Goal: Task Accomplishment & Management: Complete application form

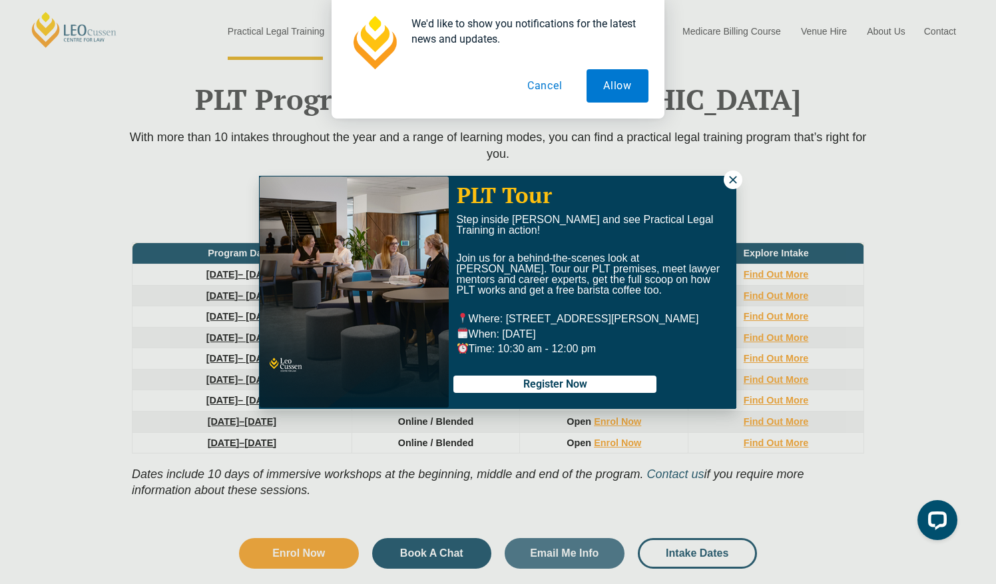
click at [732, 172] on button at bounding box center [733, 179] width 19 height 19
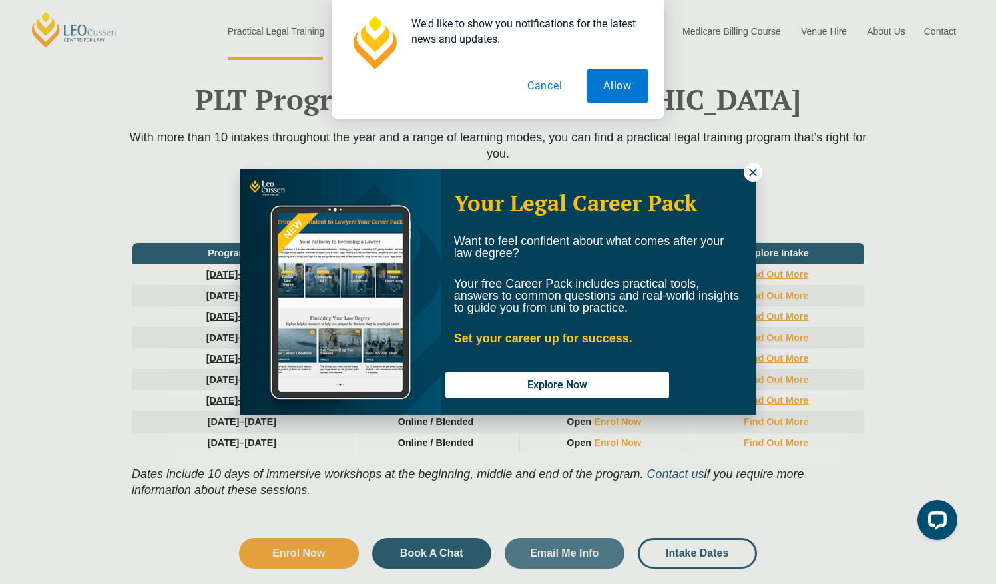
click at [755, 175] on icon at bounding box center [752, 171] width 7 height 7
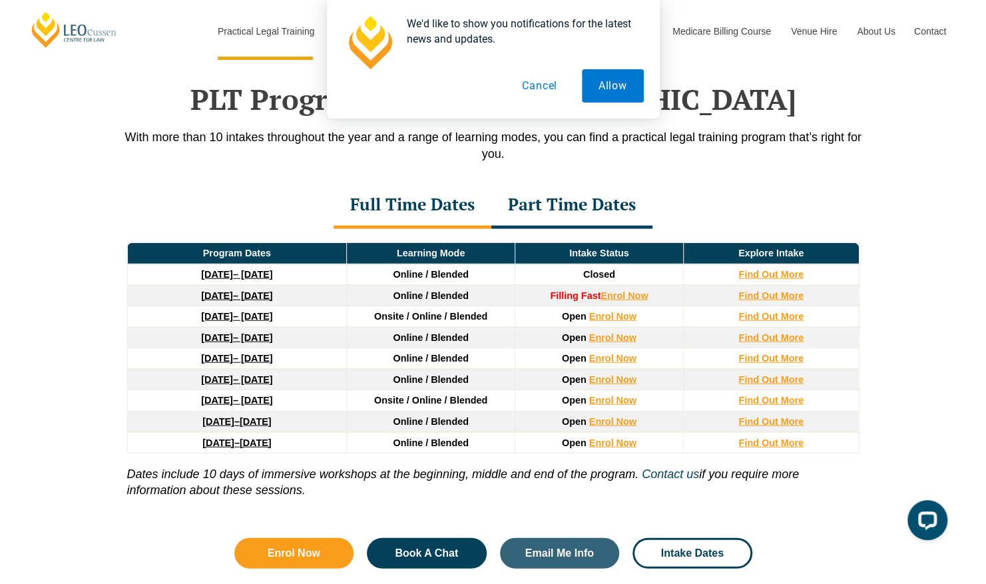
click at [272, 311] on link "27 January 2026 – 12 June 2026" at bounding box center [236, 316] width 71 height 11
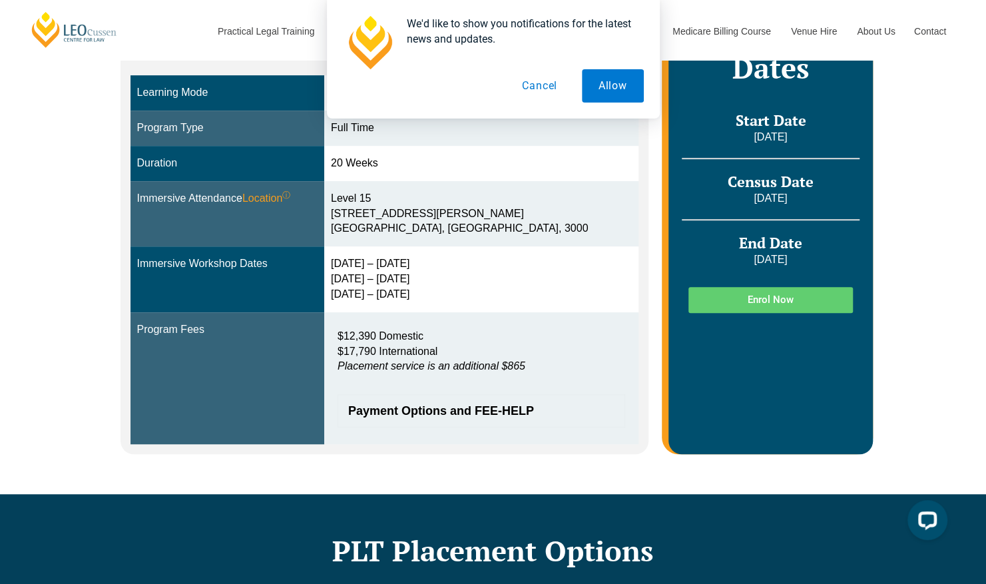
scroll to position [332, 0]
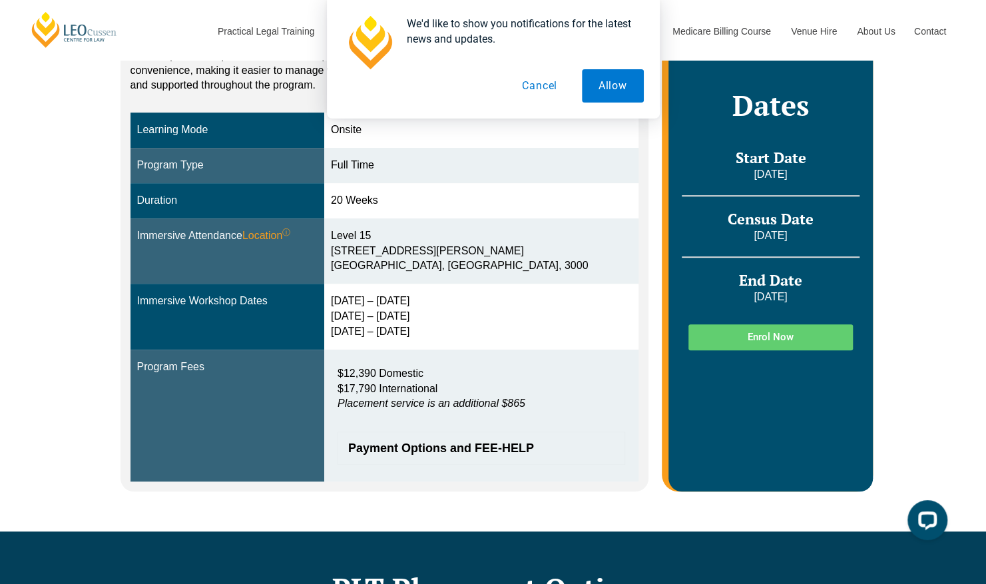
click at [546, 83] on button "Cancel" at bounding box center [539, 85] width 69 height 33
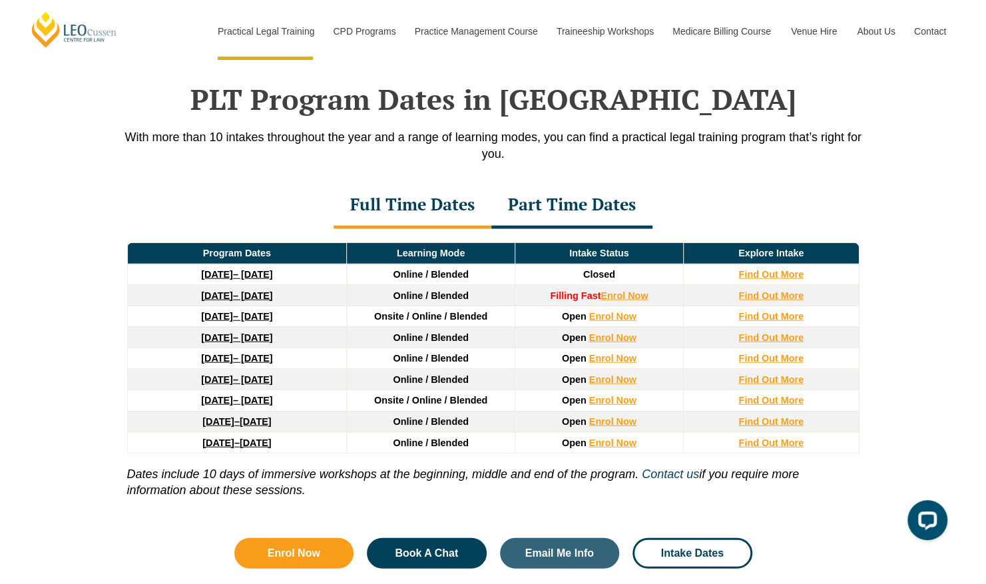
click at [261, 332] on link "16 February 2026 – 3 July 2026" at bounding box center [236, 337] width 71 height 11
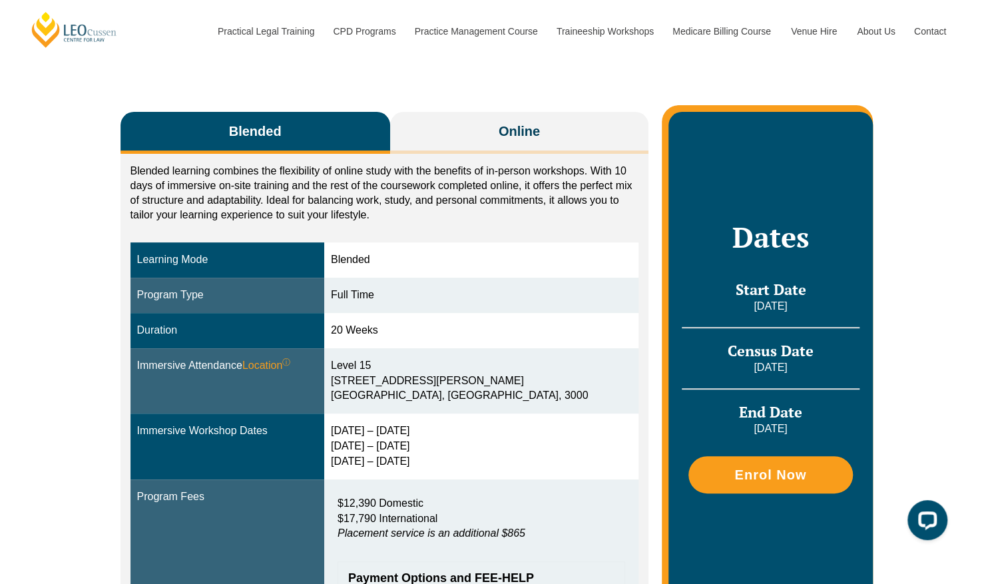
scroll to position [186, 0]
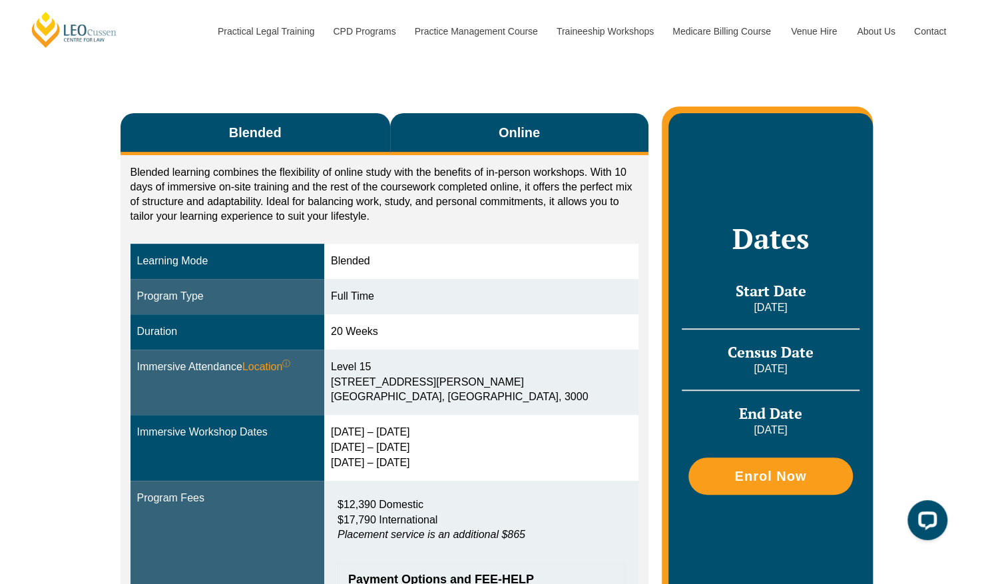
click at [510, 129] on span "Online" at bounding box center [519, 132] width 41 height 19
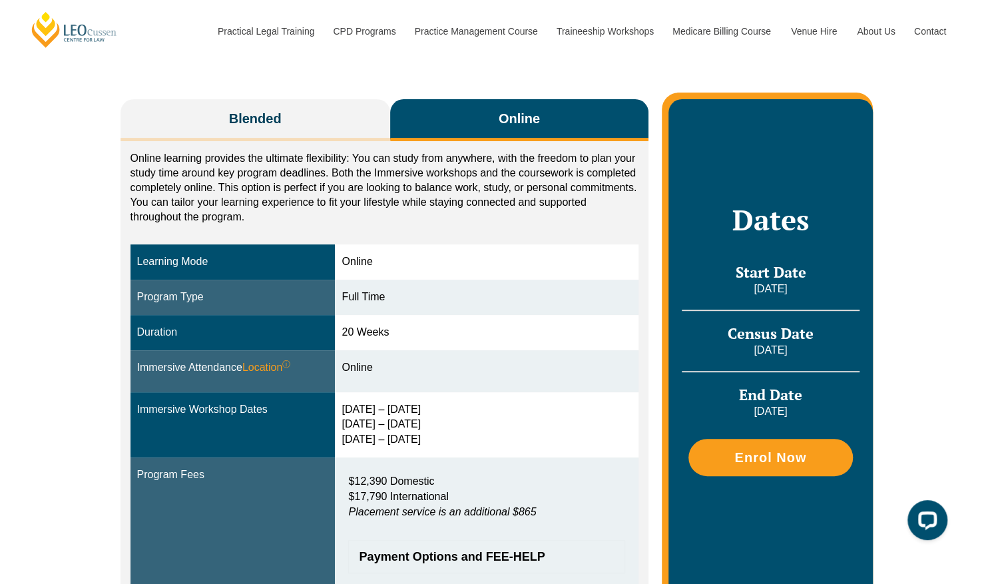
scroll to position [202, 0]
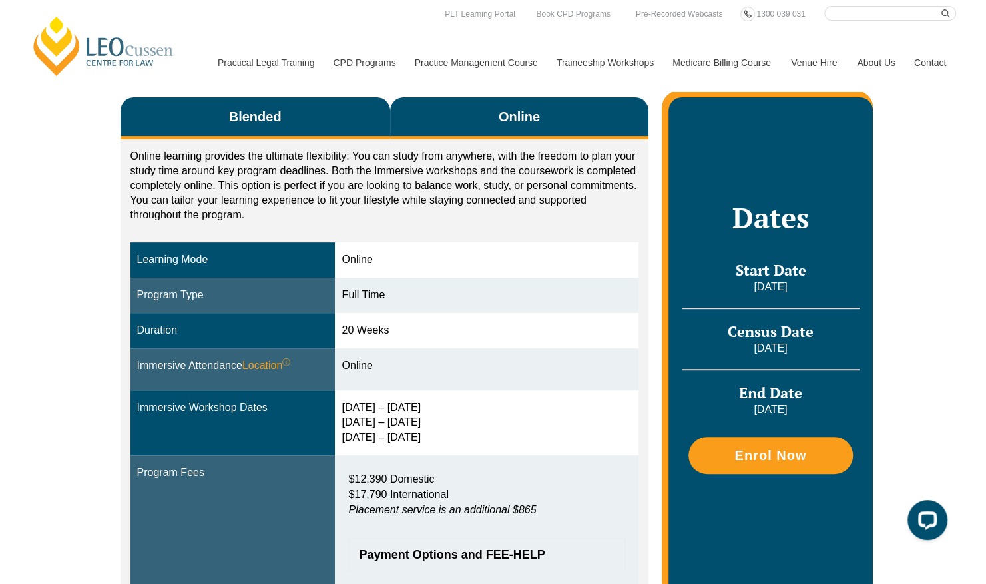
click at [306, 122] on button "Blended" at bounding box center [256, 118] width 270 height 42
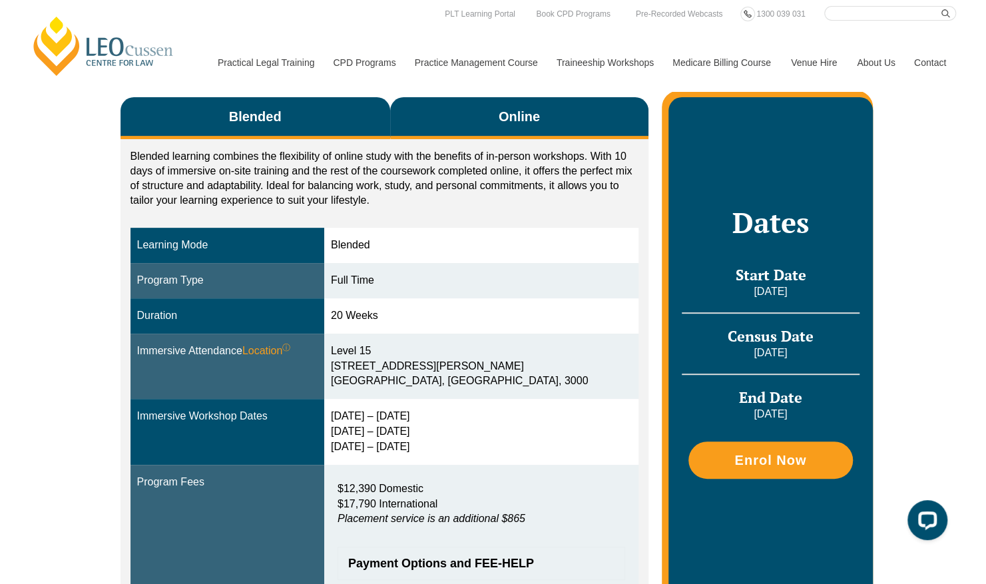
click at [460, 118] on button "Online" at bounding box center [519, 118] width 259 height 42
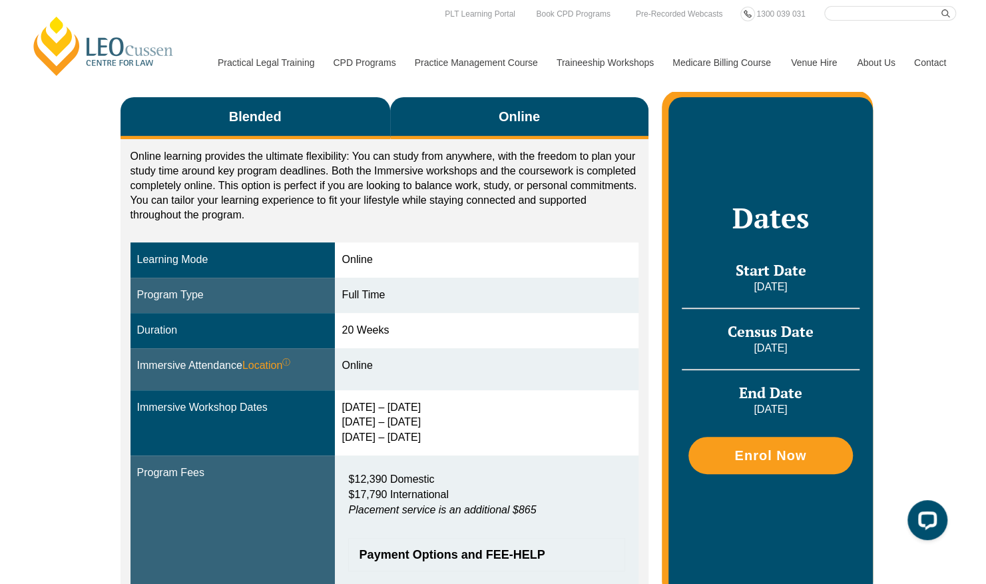
click at [288, 103] on button "Blended" at bounding box center [256, 118] width 270 height 42
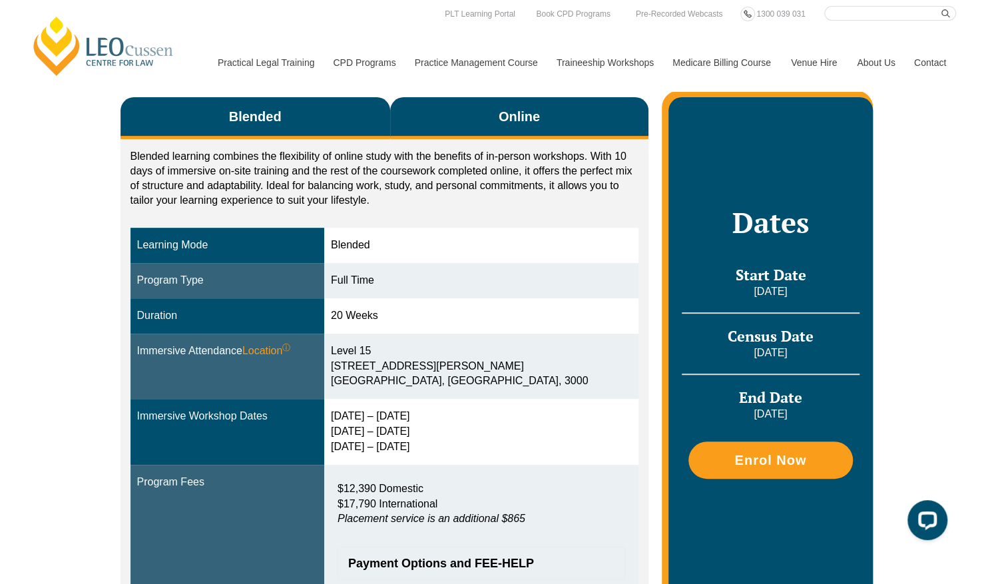
click at [503, 103] on button "Online" at bounding box center [519, 118] width 259 height 42
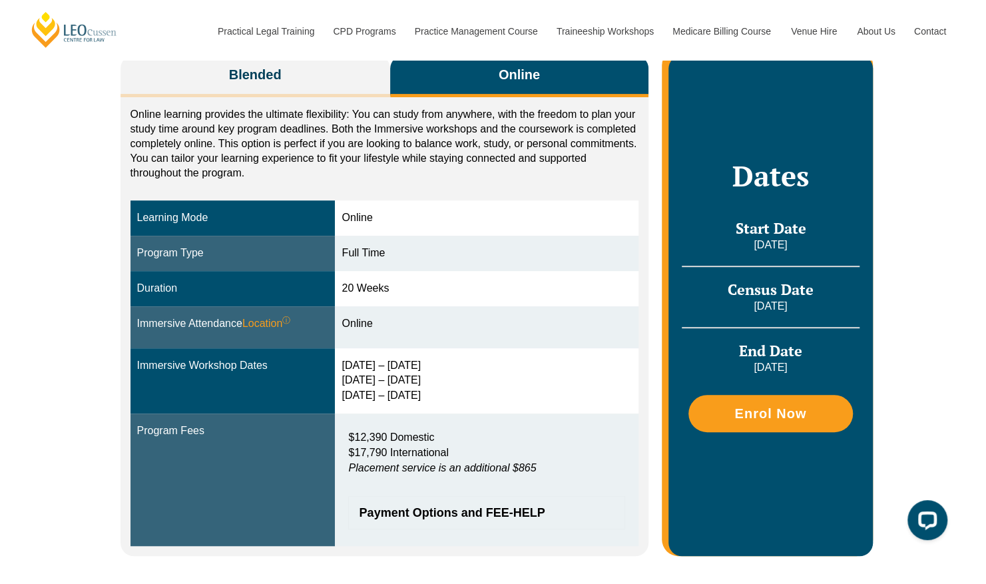
scroll to position [235, 0]
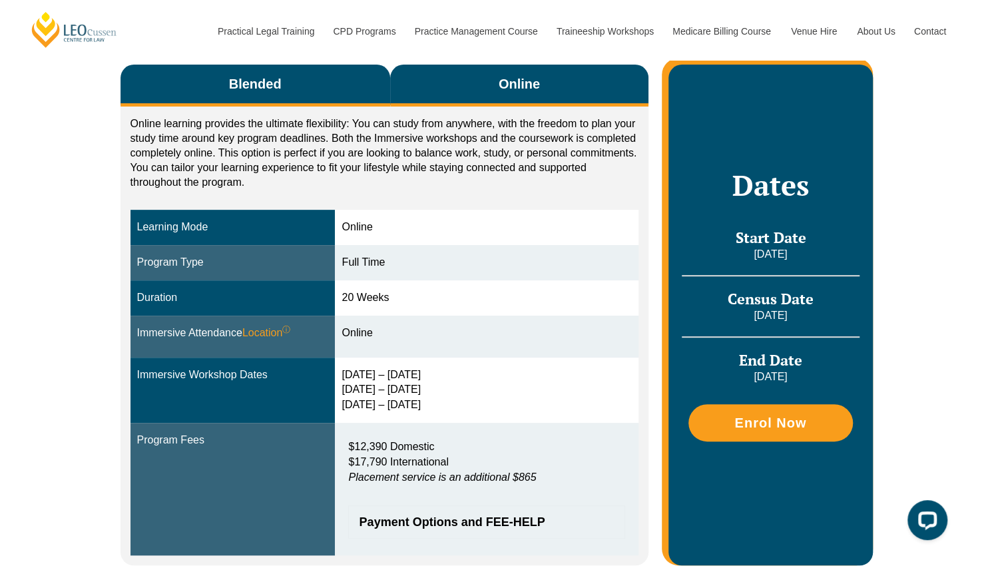
click at [336, 101] on button "Blended" at bounding box center [256, 86] width 270 height 42
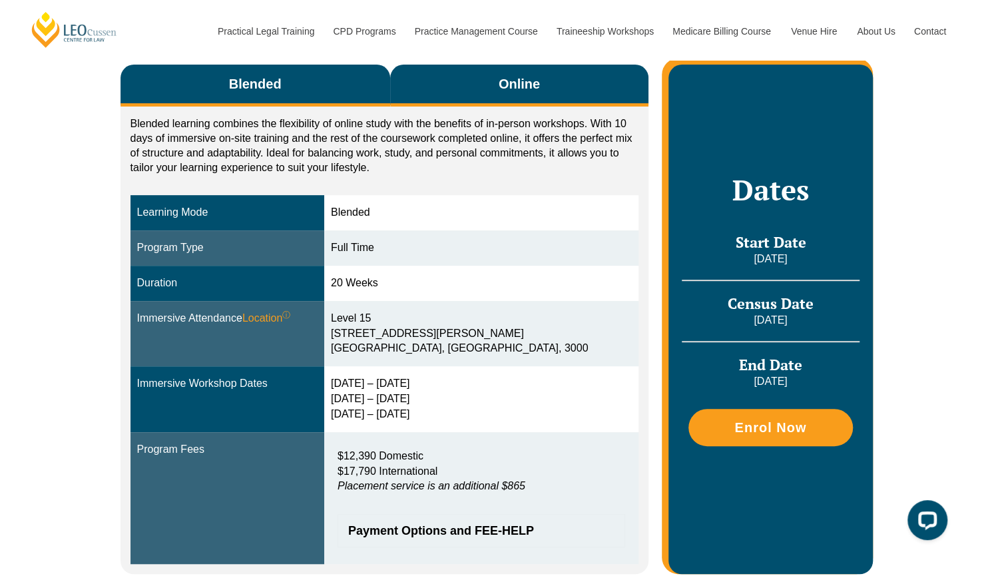
click at [425, 98] on button "Online" at bounding box center [519, 86] width 259 height 42
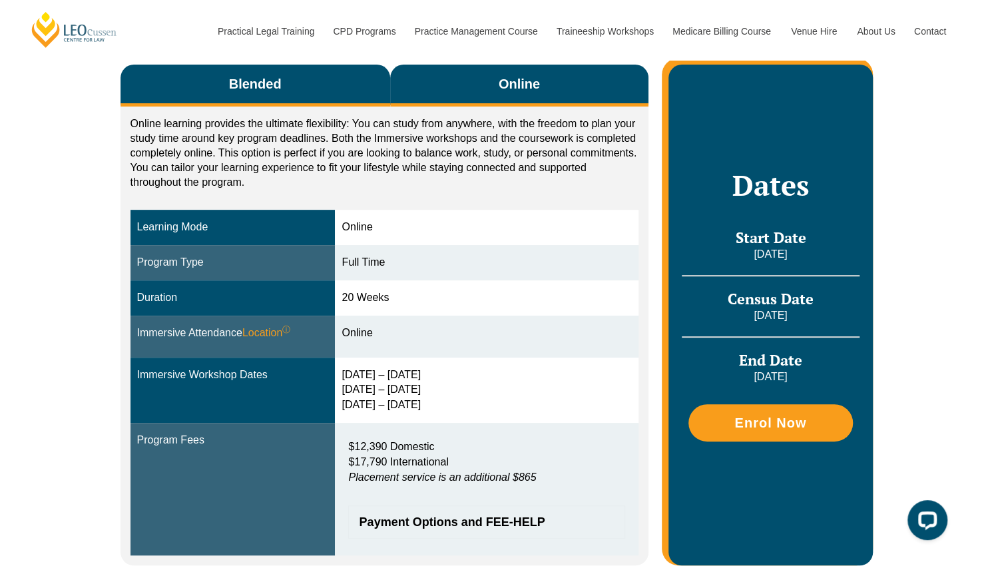
click at [313, 95] on button "Blended" at bounding box center [256, 86] width 270 height 42
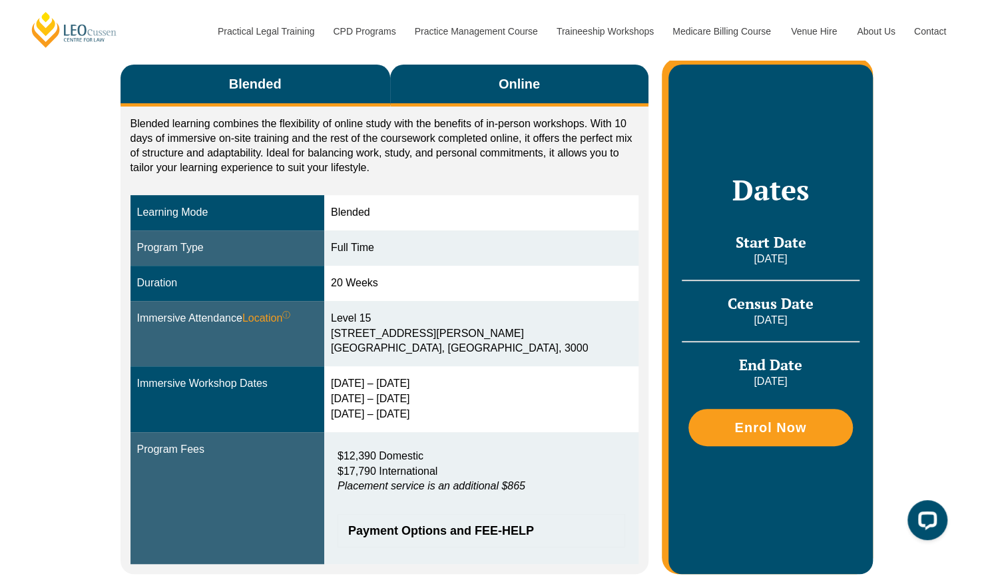
click at [465, 73] on button "Online" at bounding box center [519, 86] width 259 height 42
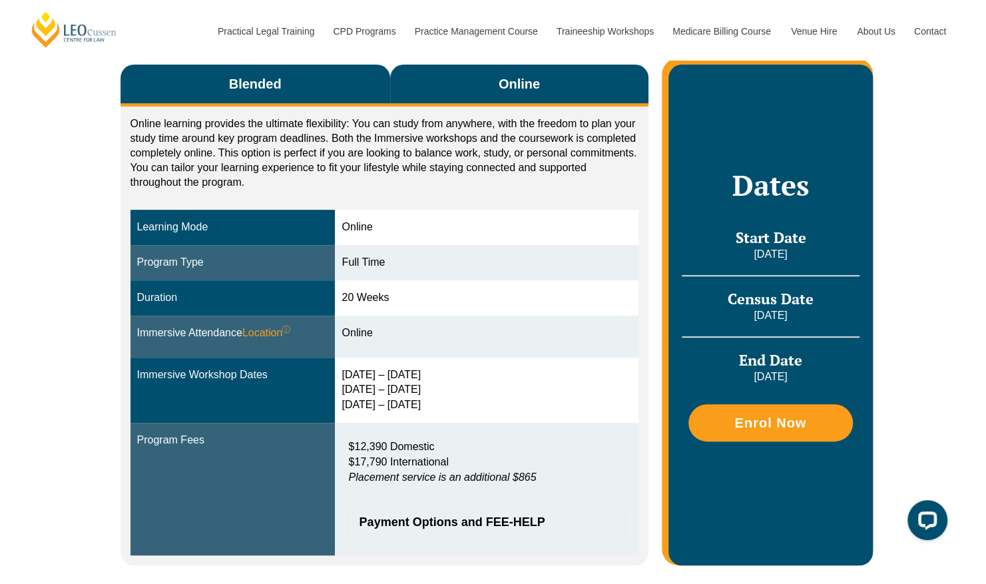
click at [310, 75] on button "Blended" at bounding box center [256, 86] width 270 height 42
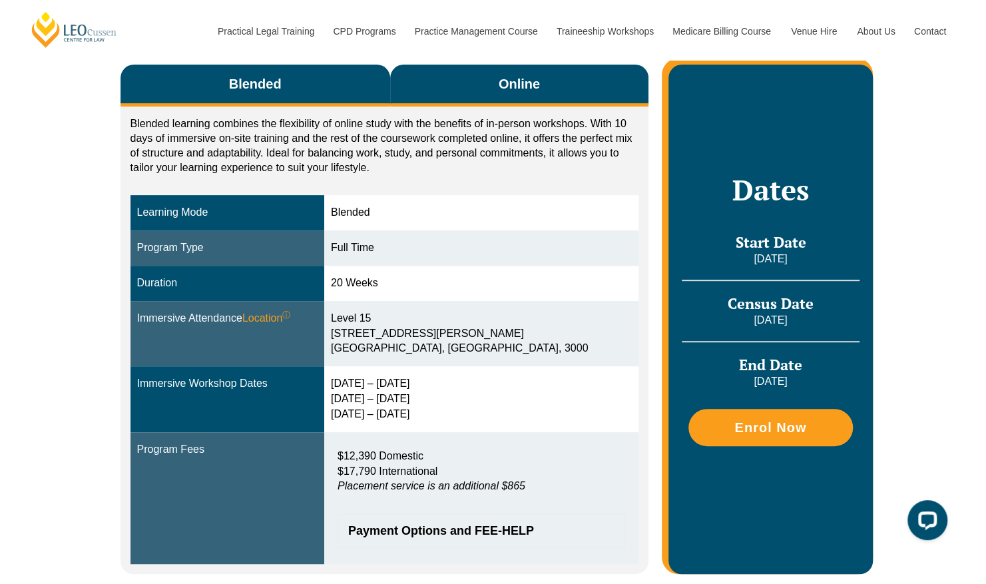
click at [495, 73] on button "Online" at bounding box center [519, 86] width 259 height 42
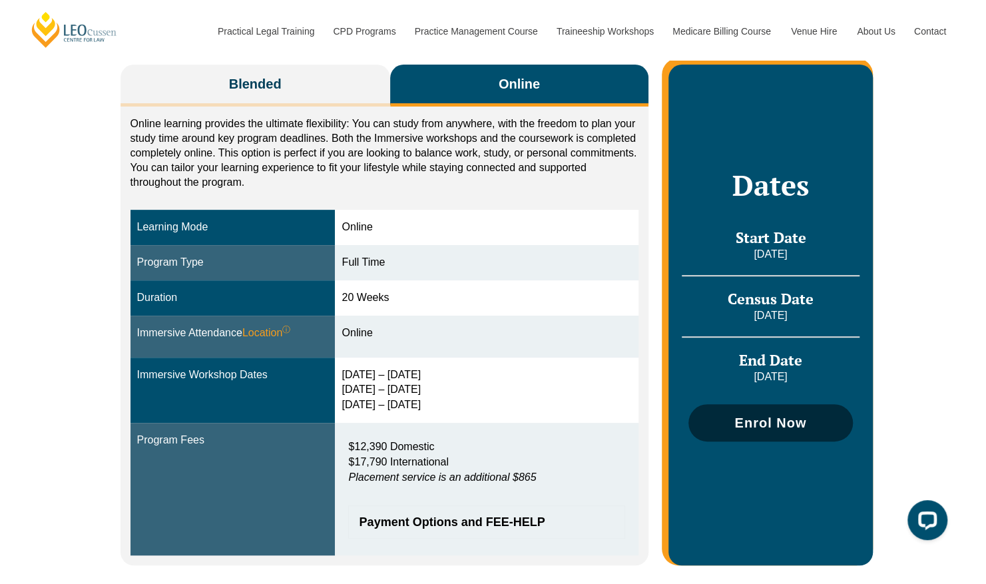
click at [755, 416] on span "Enrol Now" at bounding box center [770, 422] width 72 height 13
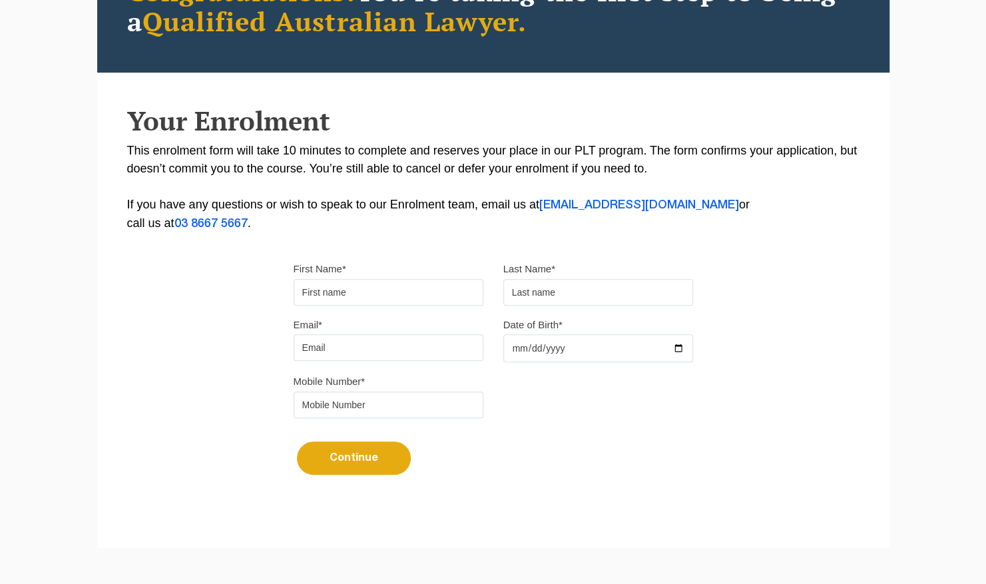
scroll to position [208, 0]
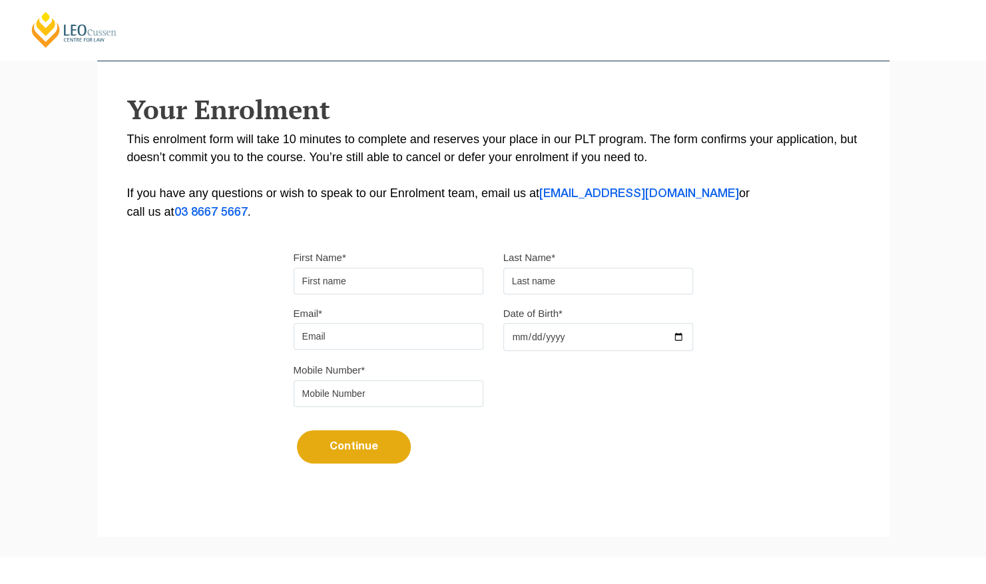
click at [429, 273] on input "First Name*" at bounding box center [389, 281] width 190 height 27
type input "Artemis"
type input "Moschoudi"
type input "artemis.moschoudi@gmail.com"
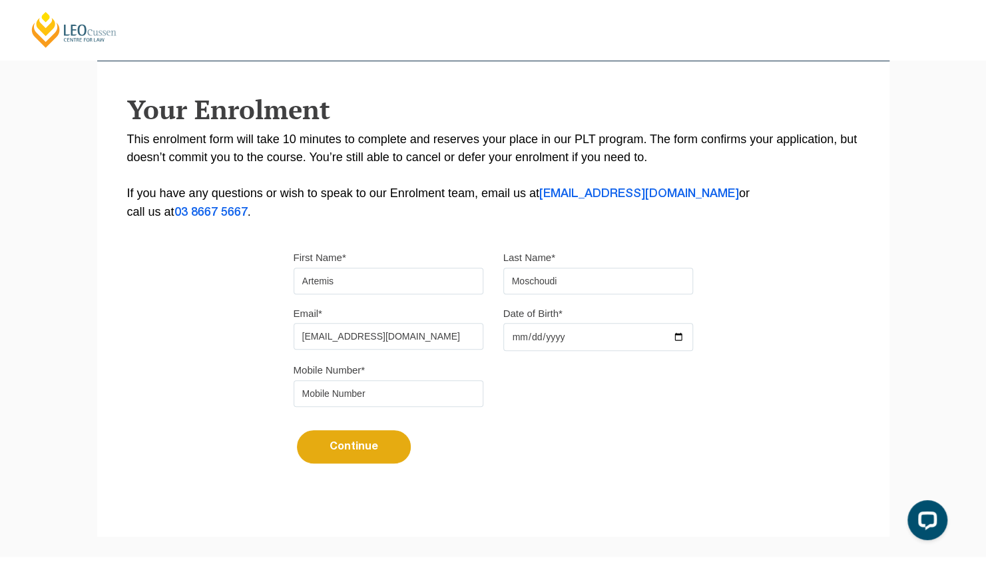
type input "0481775547"
click at [543, 332] on input "Date of Birth*" at bounding box center [598, 337] width 190 height 28
type input "2003-01-09"
click at [378, 443] on button "Continue" at bounding box center [354, 446] width 114 height 33
select select
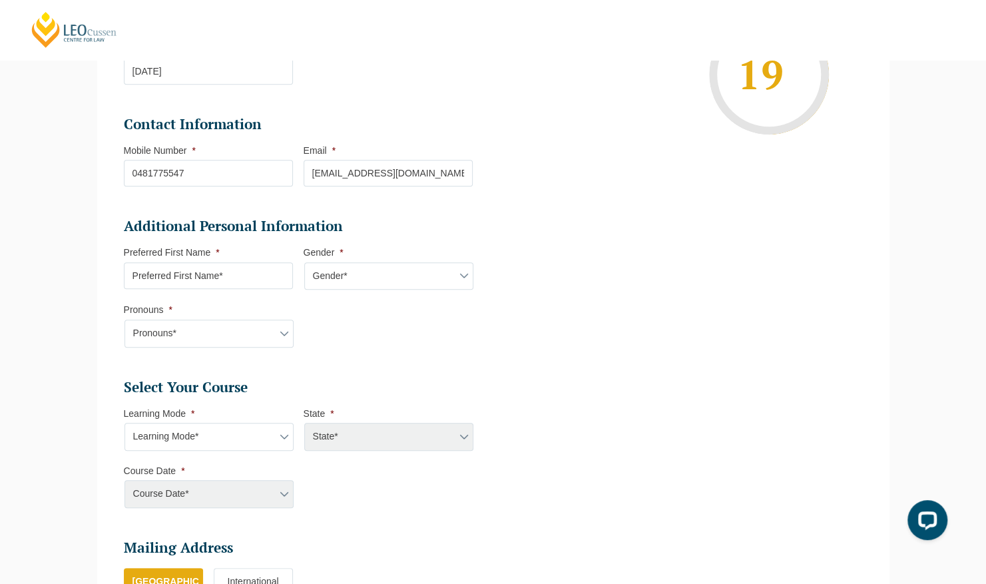
scroll to position [294, 0]
click at [238, 272] on input "Preferred First Name *" at bounding box center [208, 275] width 169 height 27
type input "a"
type input "Artemis"
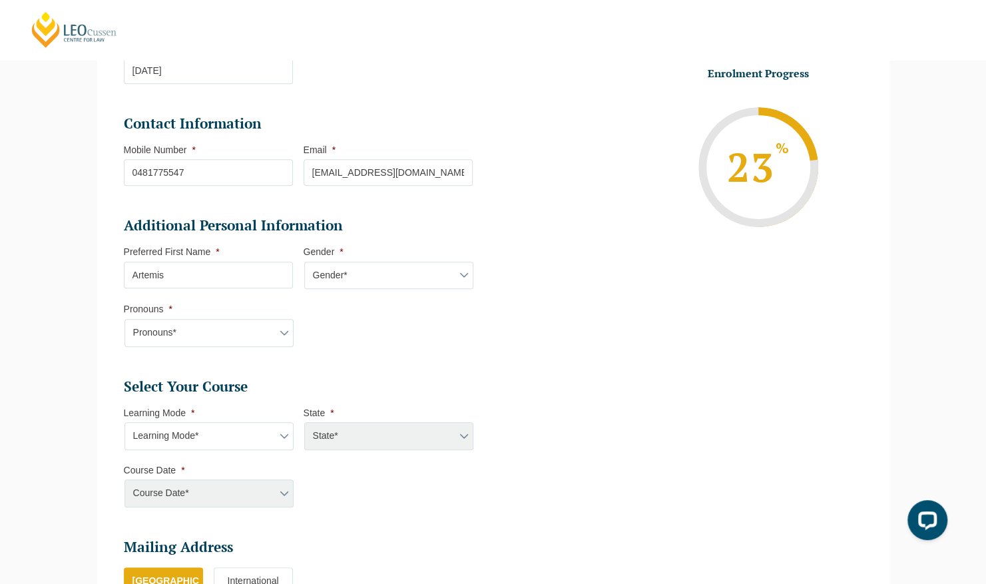
click at [341, 272] on select "Gender* Male Female Nonbinary Intersex Prefer not to disclose Other" at bounding box center [388, 276] width 169 height 28
select select "[DEMOGRAPHIC_DATA]"
click at [304, 262] on select "Gender* Male Female Nonbinary Intersex Prefer not to disclose Other" at bounding box center [388, 276] width 169 height 28
click at [200, 330] on select "Pronouns* She/Her/Hers He/Him/His They/Them/Theirs Other Prefer not to disclose" at bounding box center [209, 333] width 169 height 28
select select "She/Her/Hers"
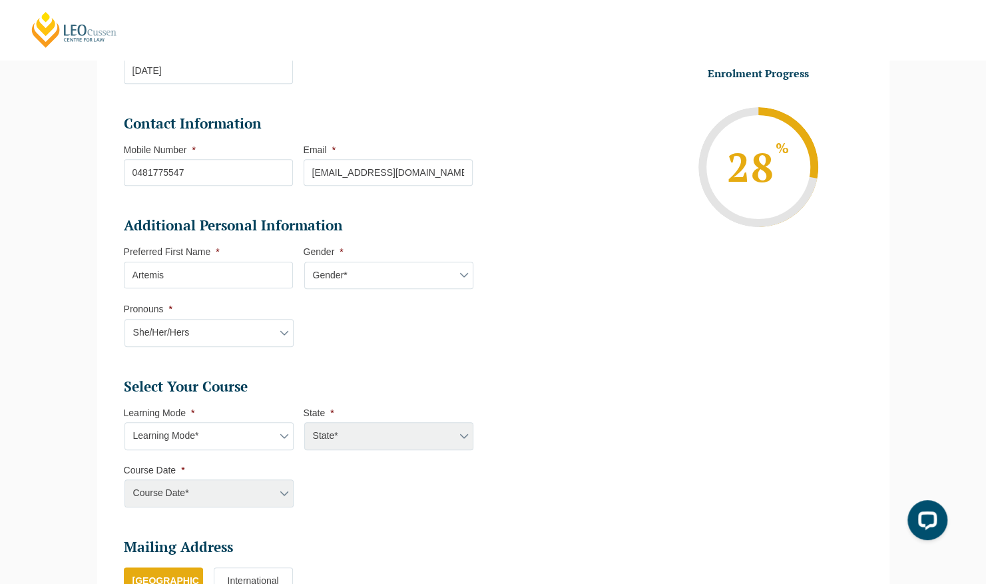
click at [125, 319] on select "Pronouns* She/Her/Hers He/Him/His They/Them/Theirs Other Prefer not to disclose" at bounding box center [209, 333] width 169 height 28
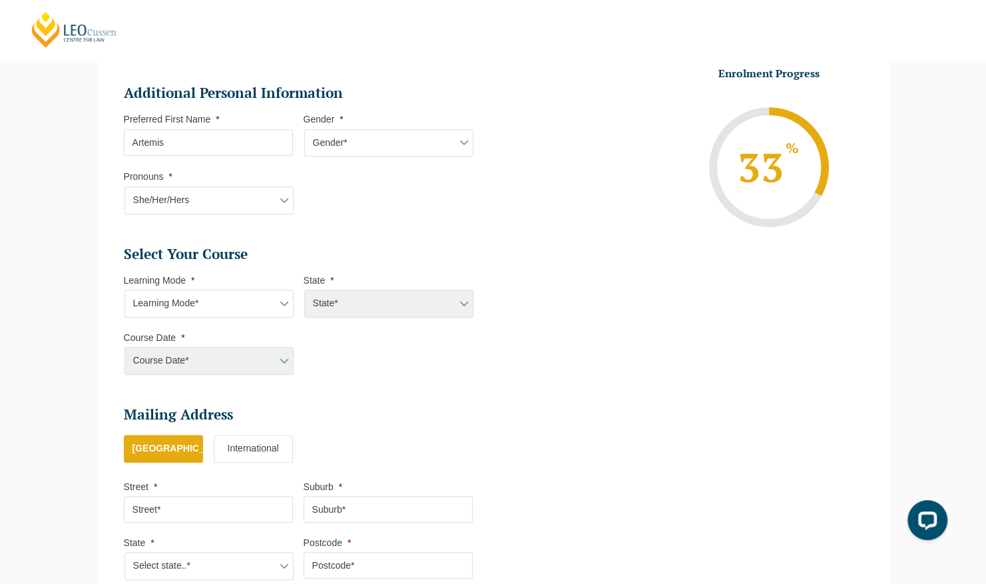
scroll to position [425, 0]
click at [228, 308] on select "Learning Mode* Online Full Time Learning Online Part Time Learning Blended Full…" at bounding box center [209, 304] width 169 height 28
select select "Online Full Time Learning"
click at [125, 290] on select "Learning Mode* Online Full Time Learning Online Part Time Learning Blended Full…" at bounding box center [209, 304] width 169 height 28
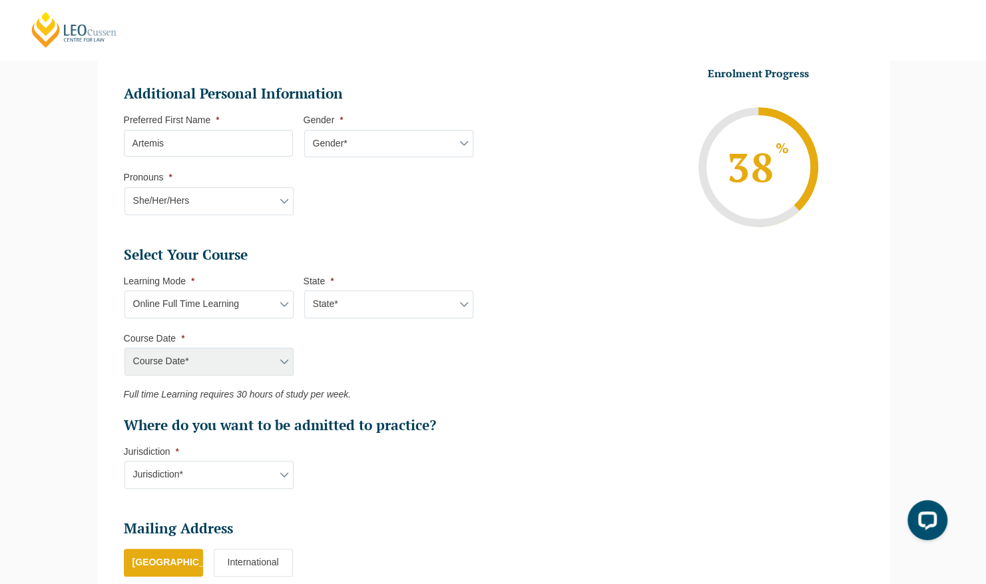
click at [342, 298] on select "State* National (ACT/NSW, VIC, QLD, SA, WA)" at bounding box center [388, 304] width 169 height 28
select select "National ([GEOGRAPHIC_DATA]/[GEOGRAPHIC_DATA], [GEOGRAPHIC_DATA], [GEOGRAPHIC_D…"
click at [304, 290] on select "State* National (ACT/NSW, VIC, QLD, SA, WA)" at bounding box center [388, 304] width 169 height 28
click at [352, 293] on select "State* National (ACT/NSW, VIC, QLD, SA, WA)" at bounding box center [388, 304] width 169 height 28
click at [304, 290] on select "State* National (ACT/NSW, VIC, QLD, SA, WA)" at bounding box center [388, 304] width 169 height 28
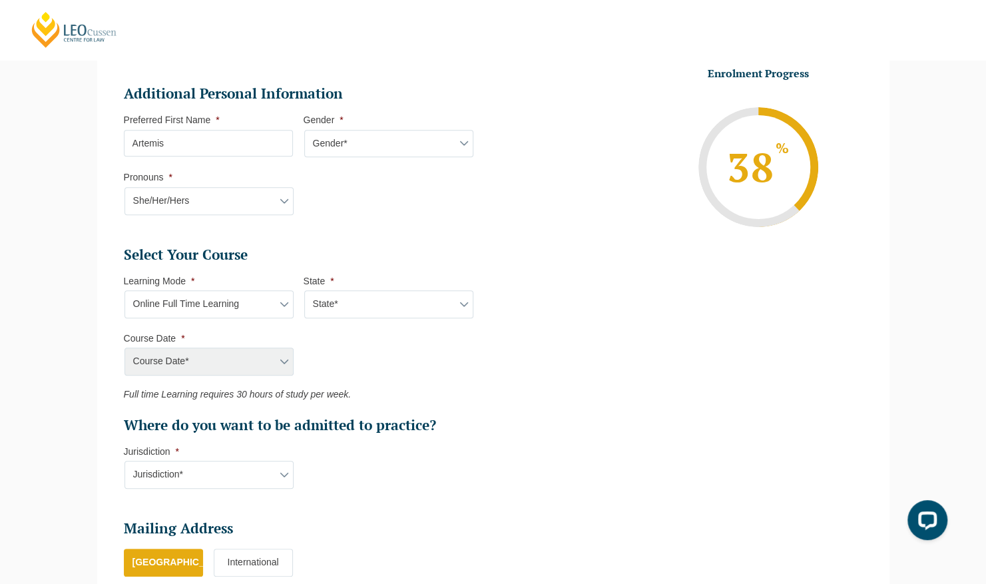
click at [348, 309] on select "State* National (ACT/NSW, VIC, QLD, SA, WA)" at bounding box center [388, 304] width 169 height 28
select select "National ([GEOGRAPHIC_DATA]/[GEOGRAPHIC_DATA], [GEOGRAPHIC_DATA], [GEOGRAPHIC_D…"
click at [304, 290] on select "State* National (ACT/NSW, VIC, QLD, SA, WA)" at bounding box center [388, 304] width 169 height 28
click at [222, 364] on select "Course Date* [DATE] ([DATE] to [DATE]) [DATE] ([DATE] to [DATE]) [DATE] ([DATE]…" at bounding box center [209, 362] width 169 height 28
select select "[DATE] ([DATE] to [DATE])"
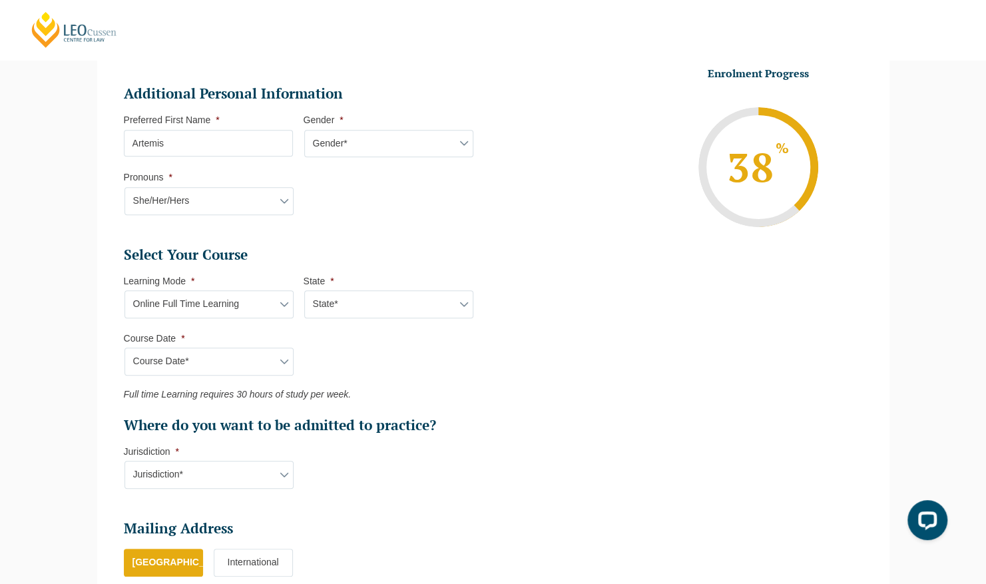
click at [125, 348] on select "Course Date* [DATE] ([DATE] to [DATE]) [DATE] ([DATE] to [DATE]) [DATE] ([DATE]…" at bounding box center [209, 362] width 169 height 28
type input "Intake [DATE] FT"
type input "Practical Legal Training (NAT)"
select select "NAT PLT (FEB) 2026 Full Time Online"
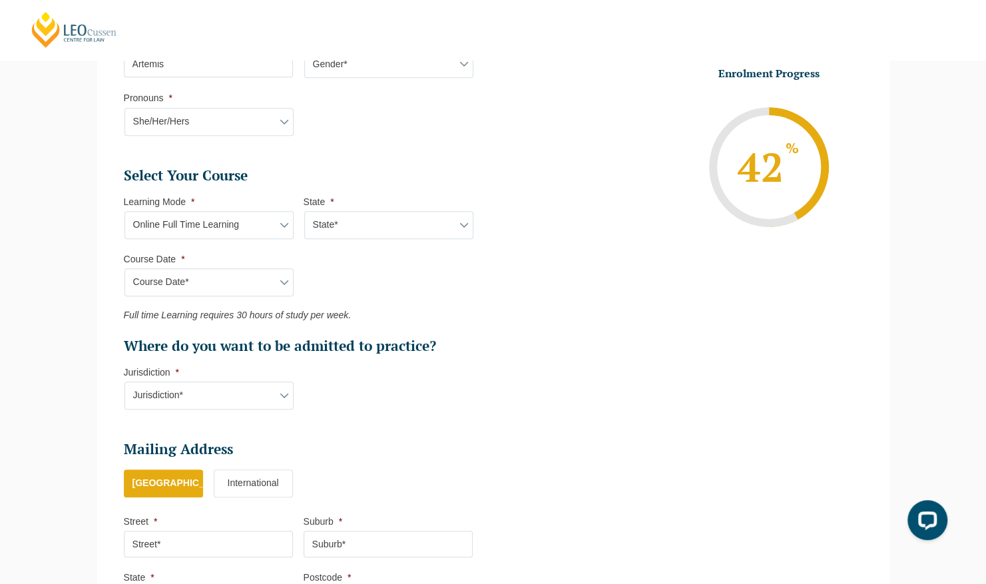
scroll to position [509, 0]
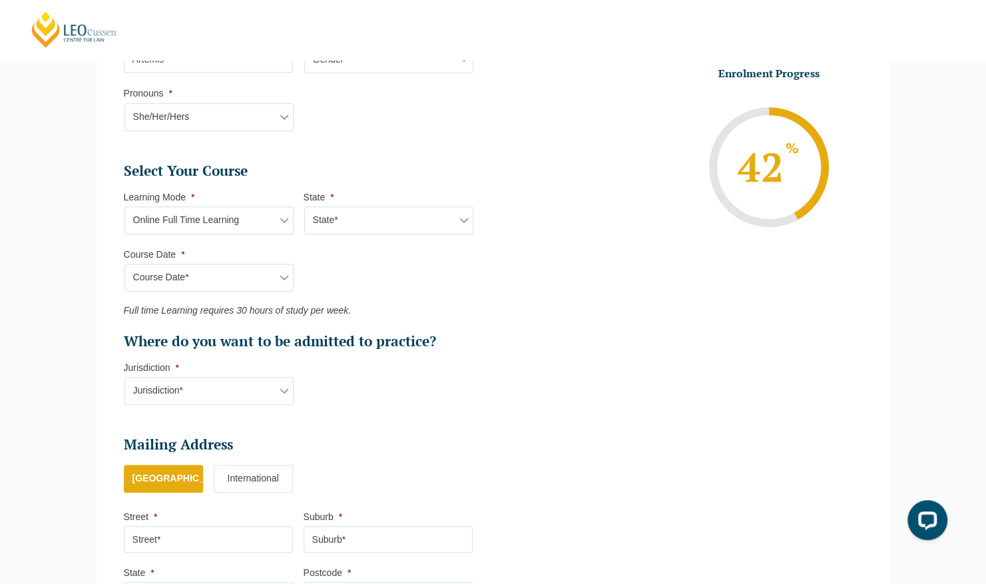
click at [226, 389] on select "Jurisdiction* VIC ACT/NSW SA WA QLD" at bounding box center [209, 391] width 169 height 28
select select "VIC"
click at [125, 377] on select "Jurisdiction* VIC ACT/NSW SA WA QLD" at bounding box center [209, 391] width 169 height 28
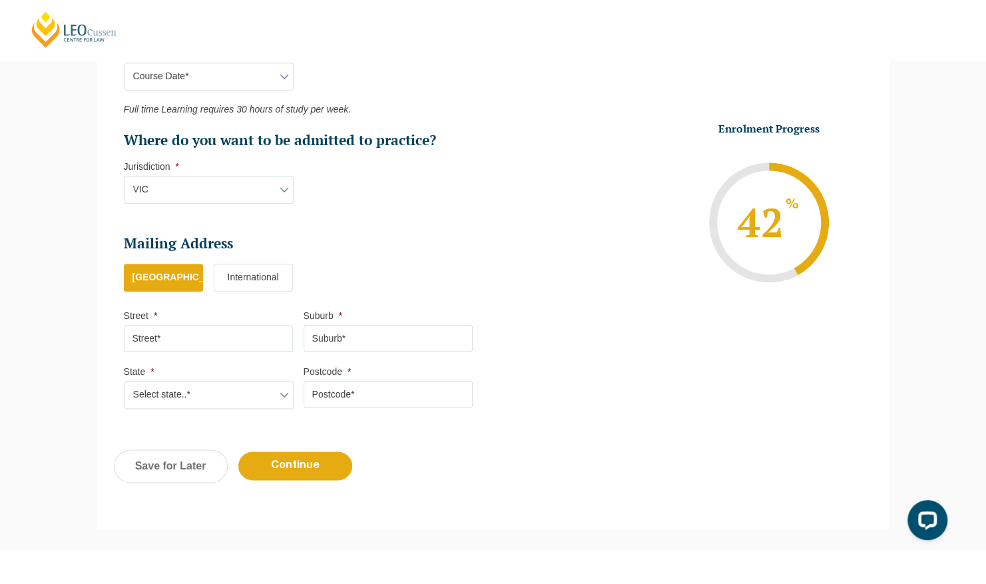
scroll to position [760, 0]
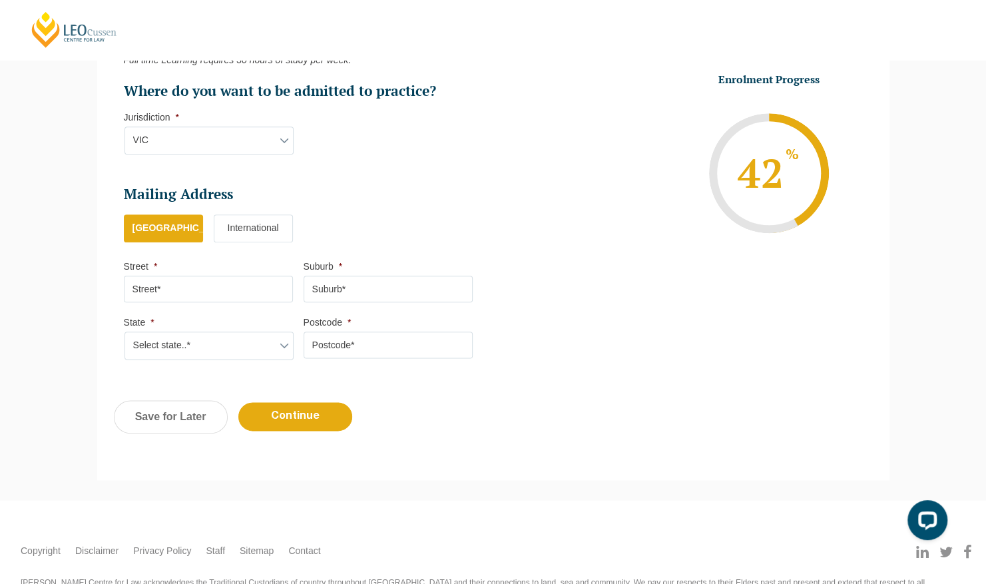
click at [188, 290] on input "Street *" at bounding box center [208, 289] width 169 height 27
type input "10 Perri-raso Rise"
type input "ROWVILLE"
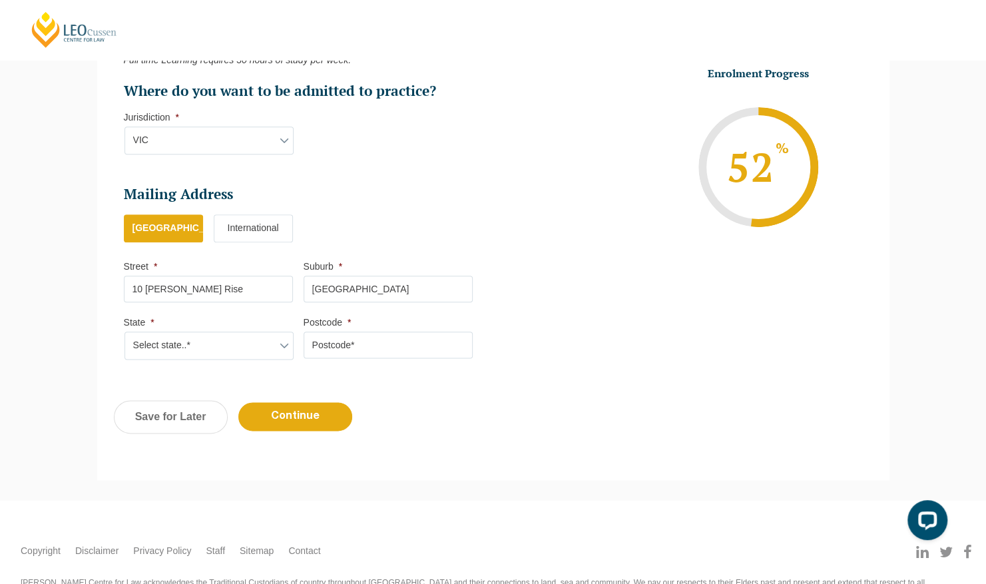
click at [212, 333] on select "Select state..* VIC WA QLD SA NSW NT ACT TAS" at bounding box center [209, 346] width 169 height 28
select select "VIC"
click at [125, 332] on select "Select state..* VIC WA QLD SA NSW NT ACT TAS" at bounding box center [209, 346] width 169 height 28
click at [330, 350] on input "Postcode *" at bounding box center [388, 345] width 169 height 27
type input "3178"
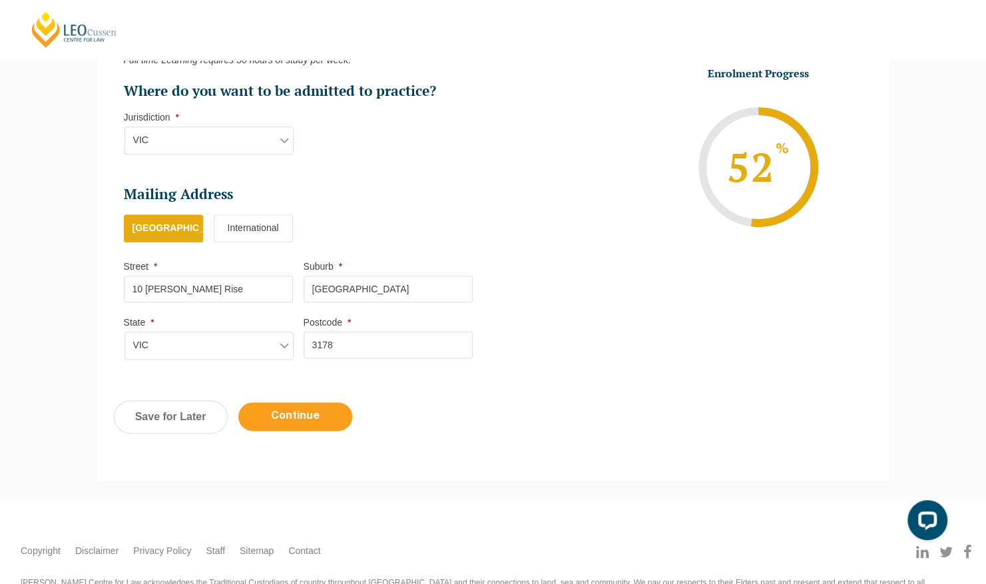
click at [284, 411] on input "Continue" at bounding box center [295, 416] width 114 height 29
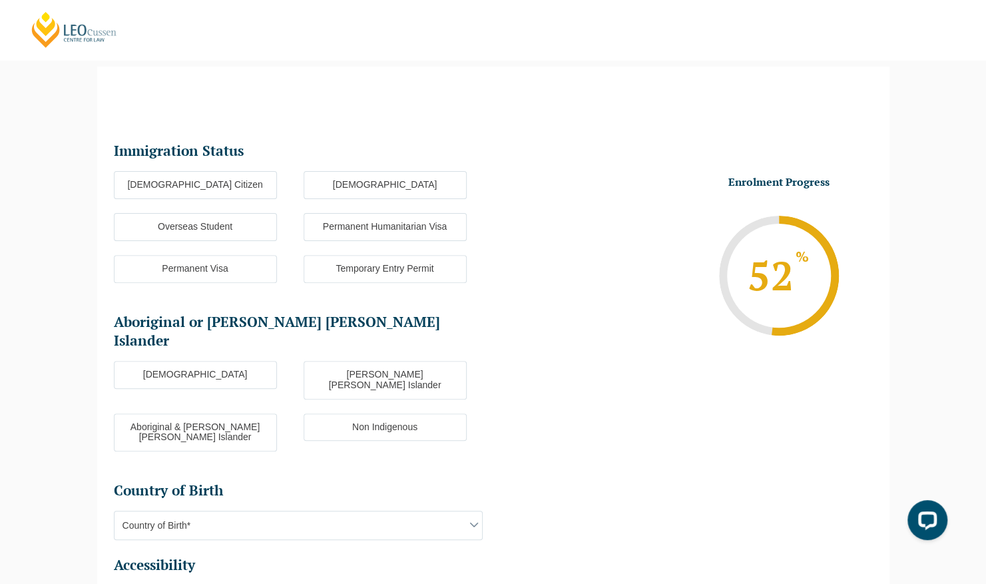
scroll to position [115, 0]
click at [232, 177] on label "[DEMOGRAPHIC_DATA] Citizen" at bounding box center [195, 186] width 163 height 28
click at [0, 0] on input "[DEMOGRAPHIC_DATA] Citizen" at bounding box center [0, 0] width 0 height 0
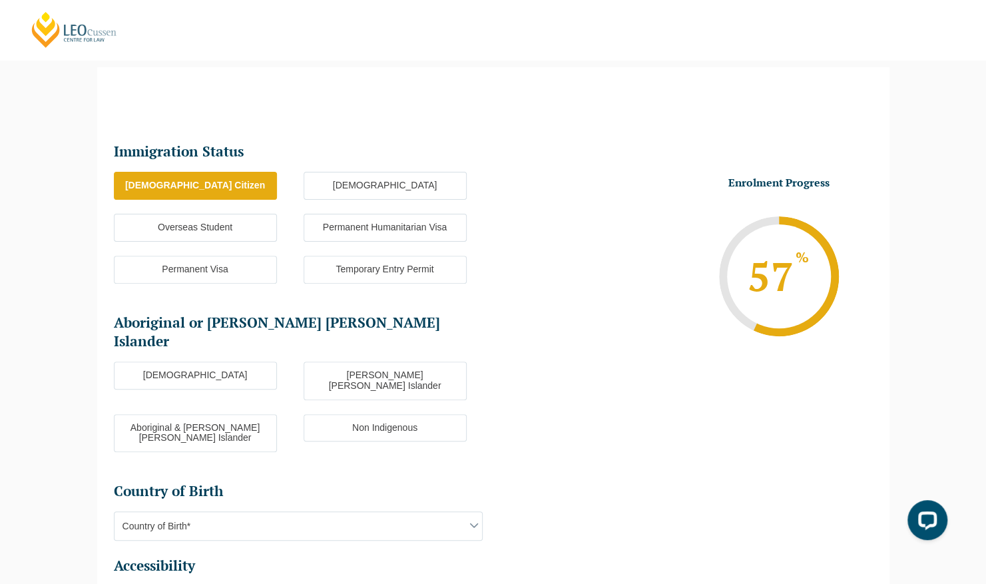
click at [375, 414] on label "Non Indigenous" at bounding box center [385, 428] width 163 height 28
click at [0, 0] on input "Non Indigenous" at bounding box center [0, 0] width 0 height 0
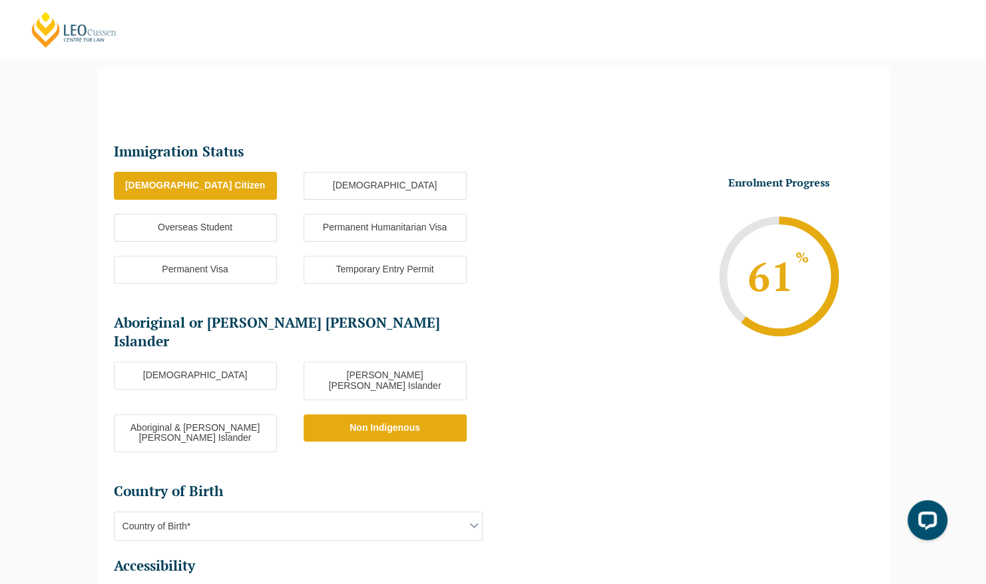
click at [280, 463] on ul "Immigration Status Immigration Status * Australian Citizen New Zealand Citizen …" at bounding box center [304, 400] width 380 height 517
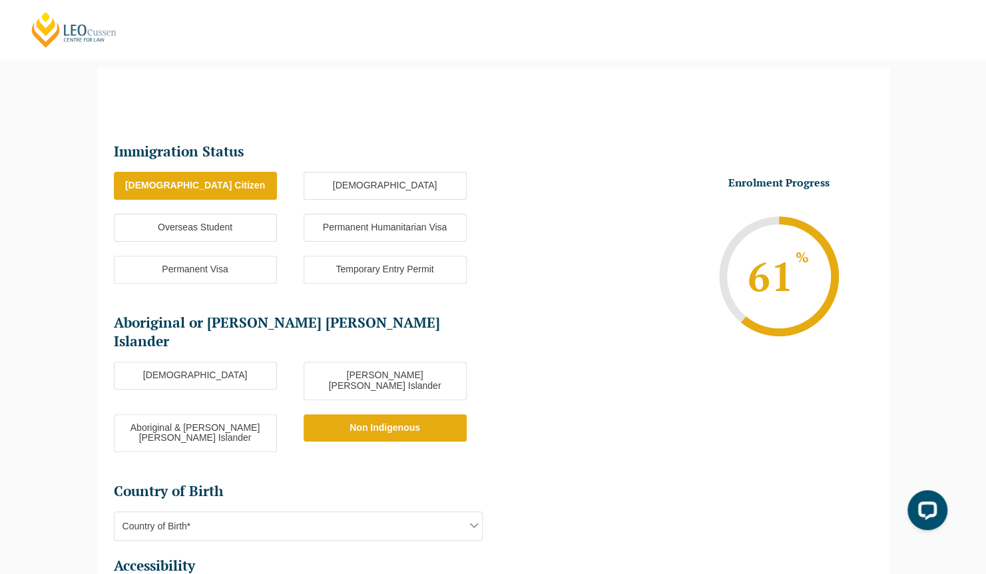
click at [249, 512] on span "Country of Birth*" at bounding box center [299, 526] width 368 height 28
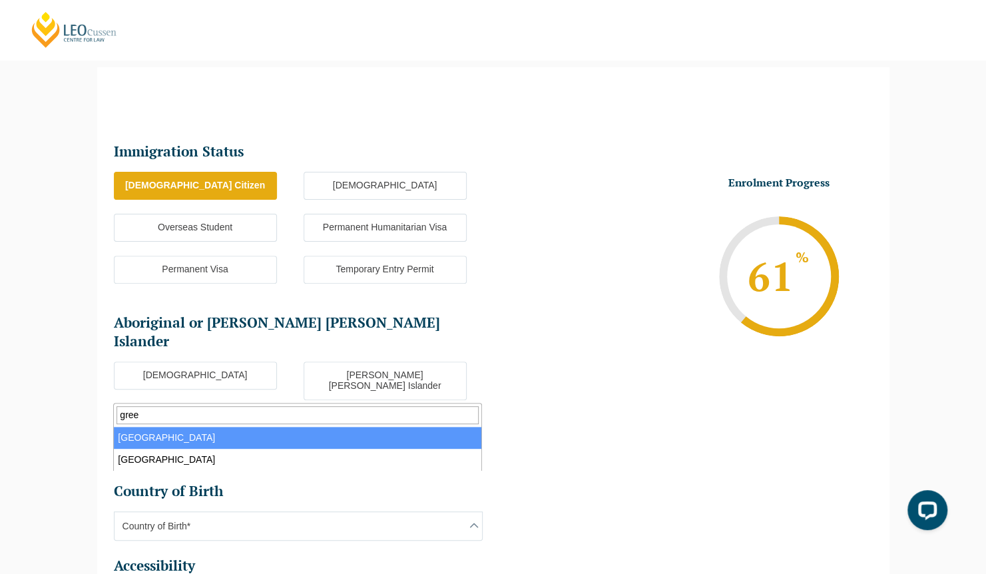
type input "gree"
select select "Greece 3207"
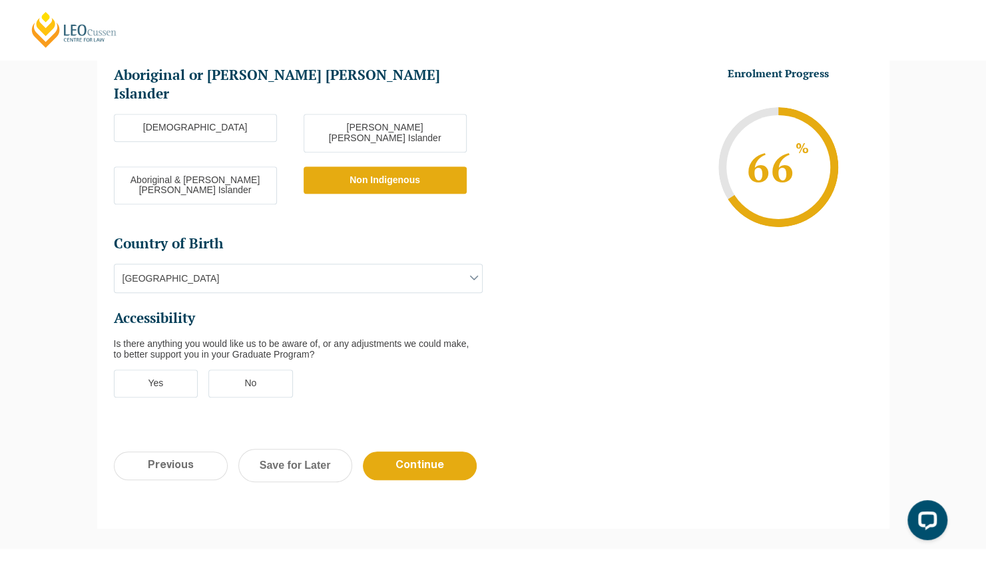
scroll to position [364, 0]
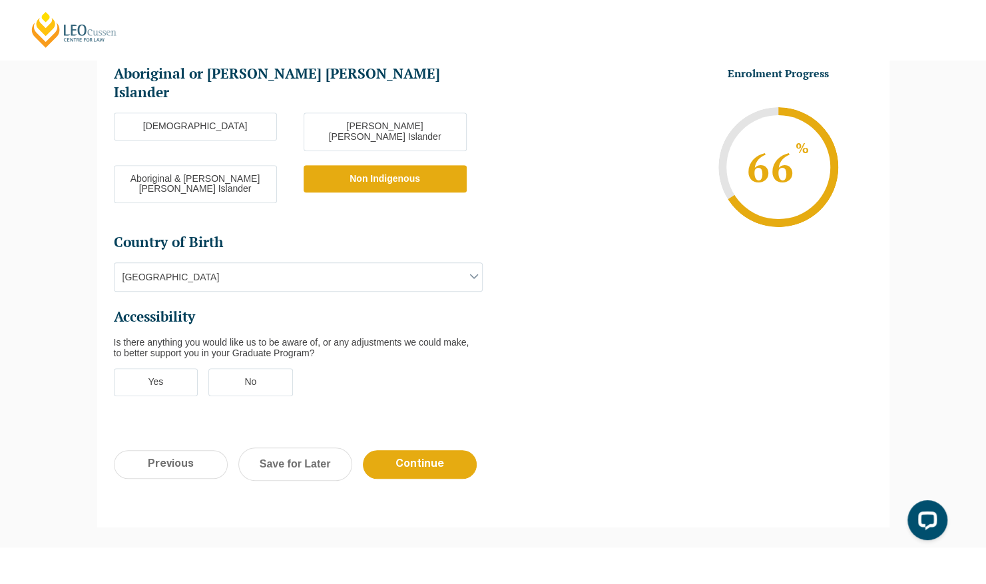
click at [178, 368] on label "Yes" at bounding box center [156, 382] width 85 height 28
click at [0, 0] on input "Yes" at bounding box center [0, 0] width 0 height 0
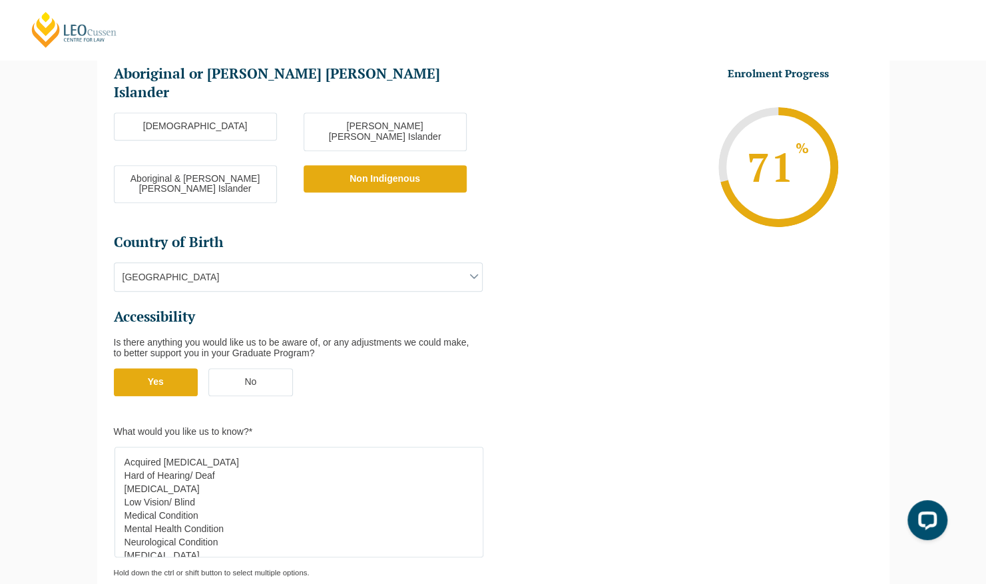
scroll to position [53, 0]
click at [268, 368] on label "No" at bounding box center [250, 382] width 85 height 28
click at [0, 0] on input "No" at bounding box center [0, 0] width 0 height 0
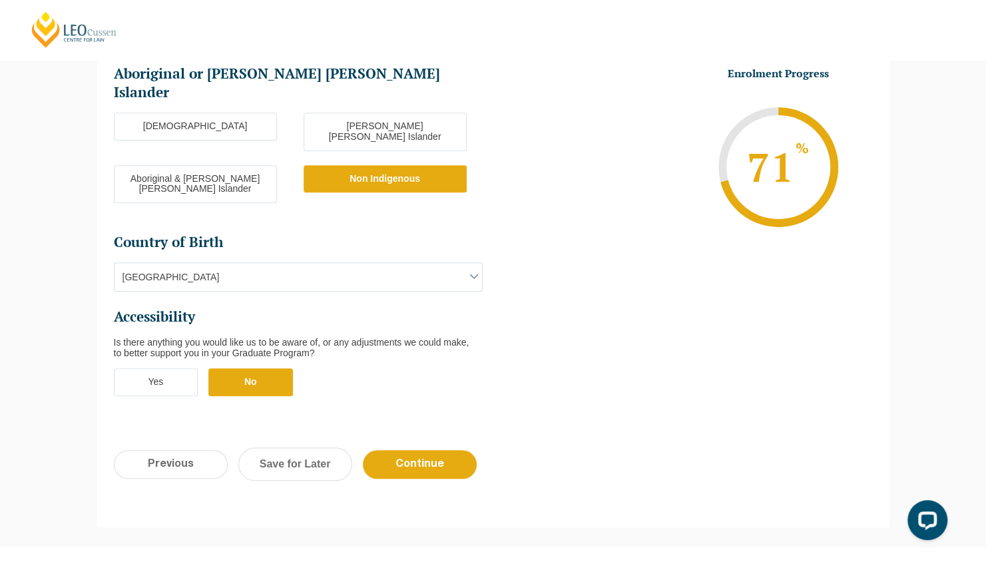
scroll to position [428, 0]
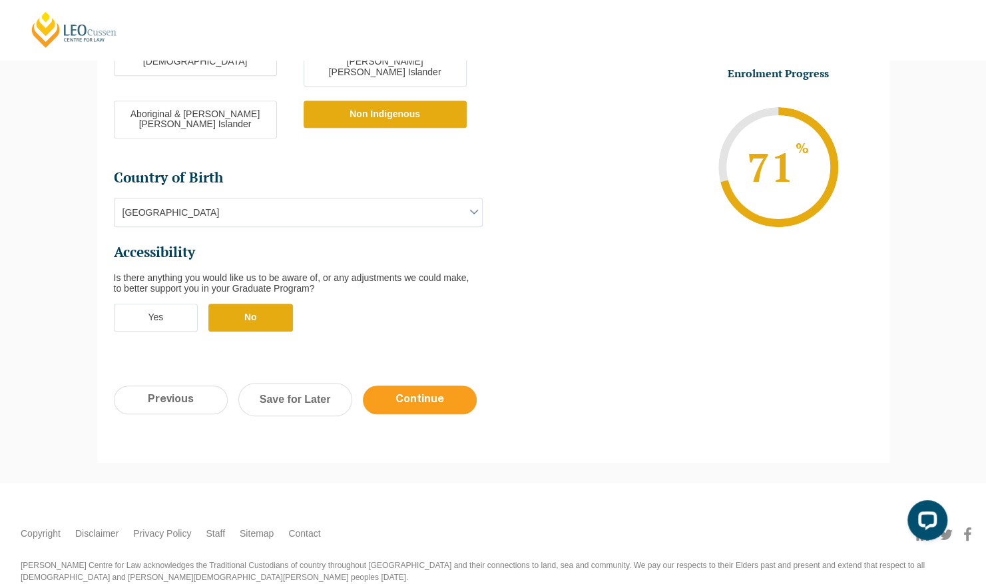
click at [431, 386] on input "Continue" at bounding box center [420, 400] width 114 height 29
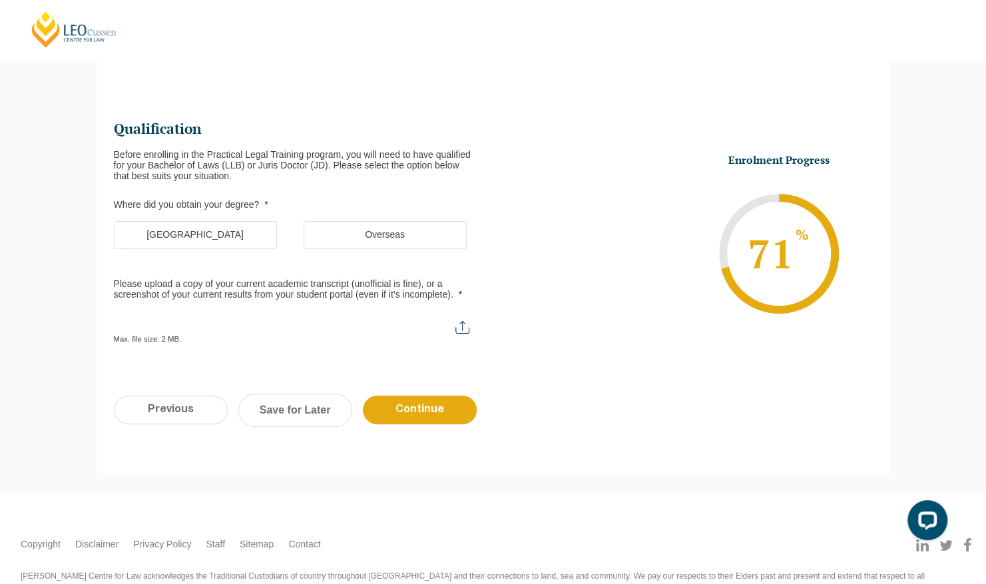
scroll to position [115, 0]
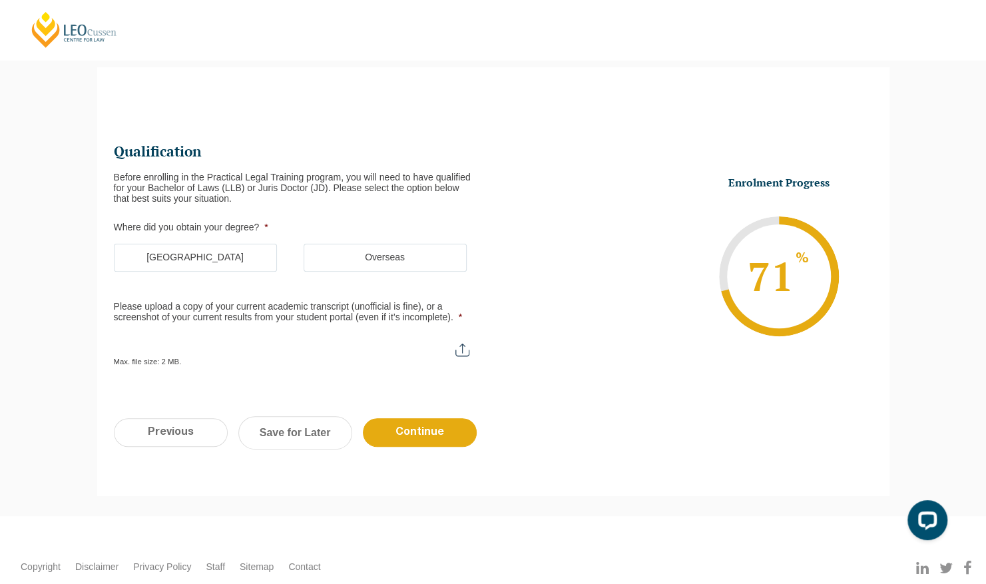
click at [237, 258] on label "[GEOGRAPHIC_DATA]" at bounding box center [195, 258] width 163 height 28
click at [0, 0] on input "[GEOGRAPHIC_DATA]" at bounding box center [0, 0] width 0 height 0
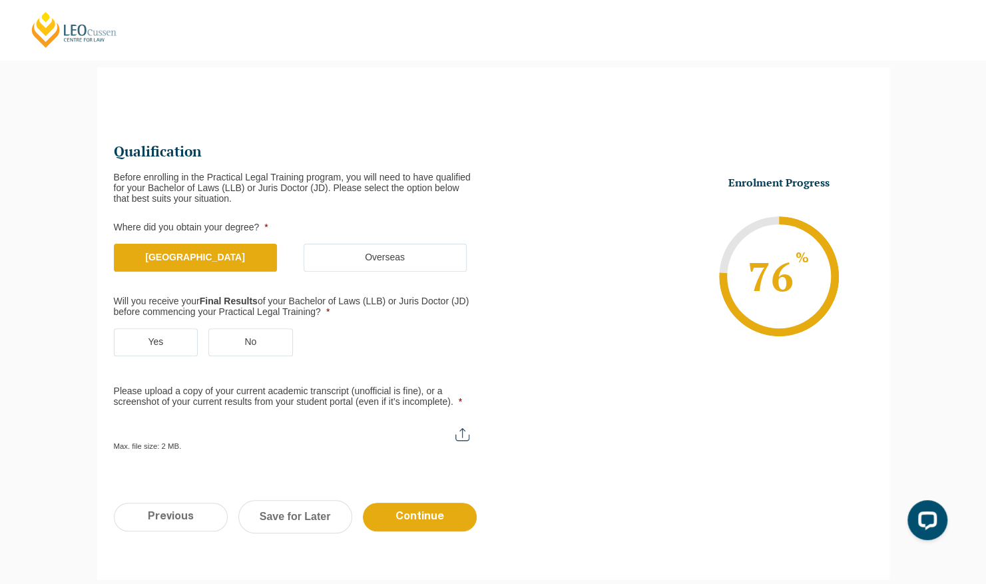
click at [236, 346] on label "No" at bounding box center [250, 342] width 85 height 28
click at [0, 0] on input "No" at bounding box center [0, 0] width 0 height 0
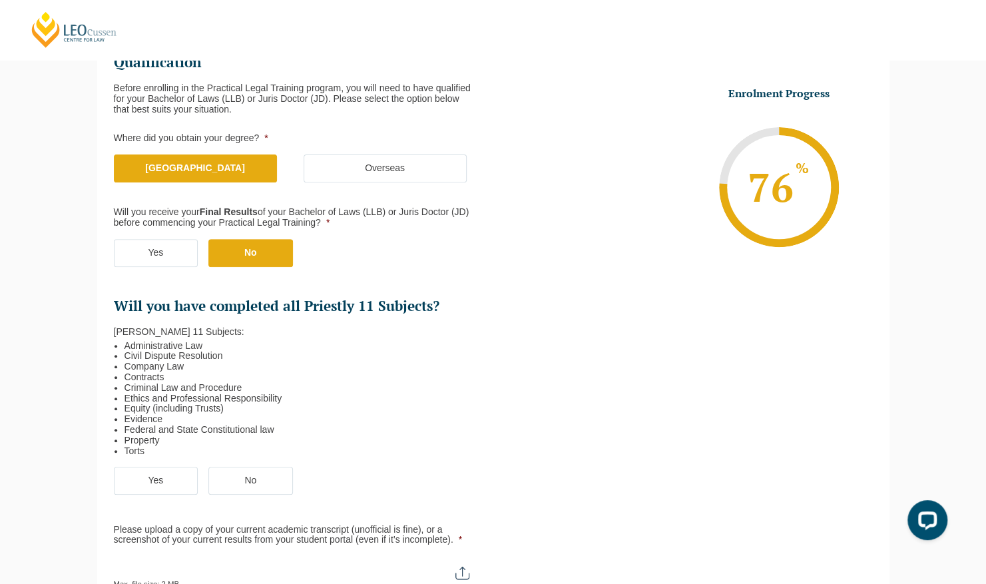
scroll to position [202, 0]
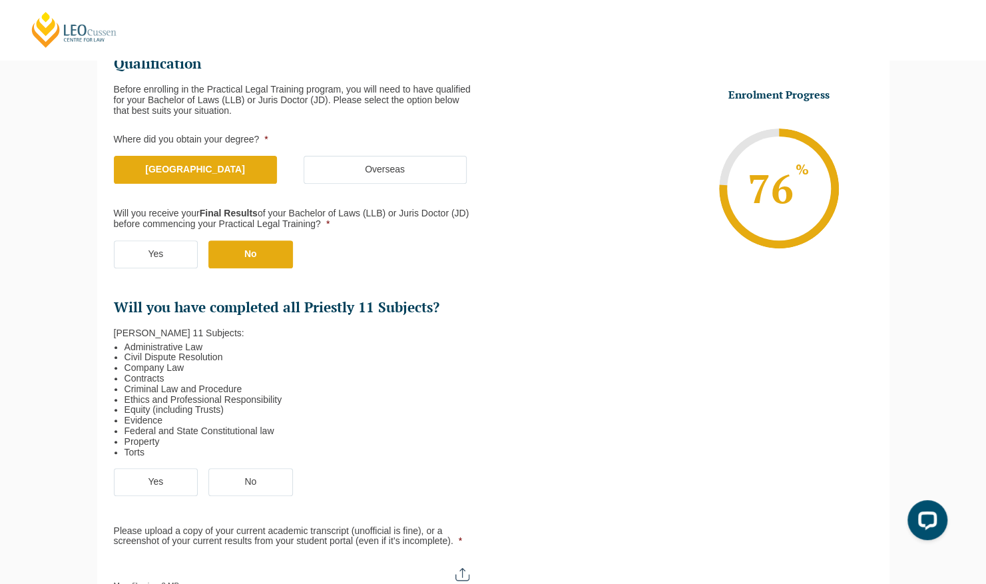
click at [153, 485] on label "Yes" at bounding box center [156, 482] width 85 height 28
click at [0, 0] on input "Yes" at bounding box center [0, 0] width 0 height 0
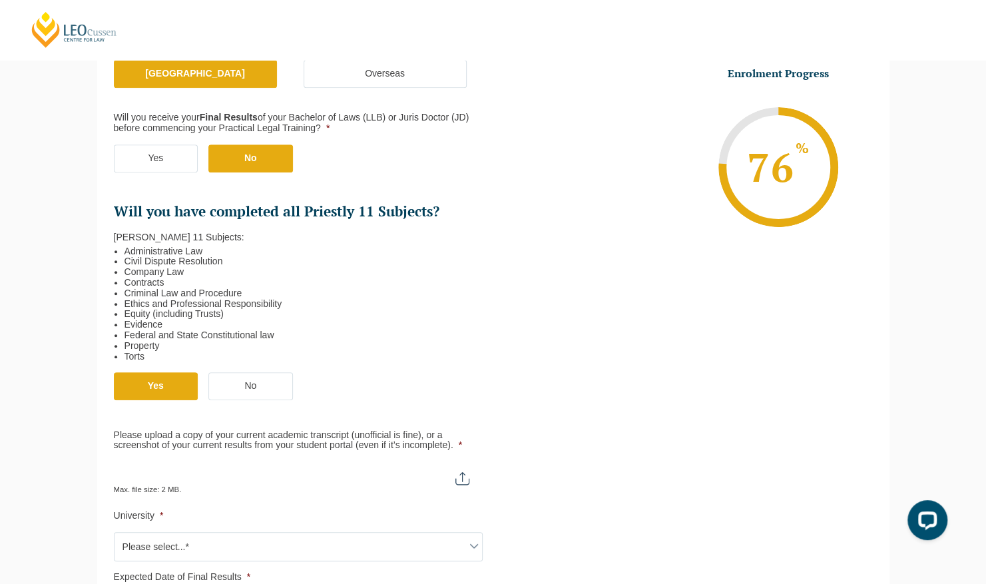
scroll to position [300, 0]
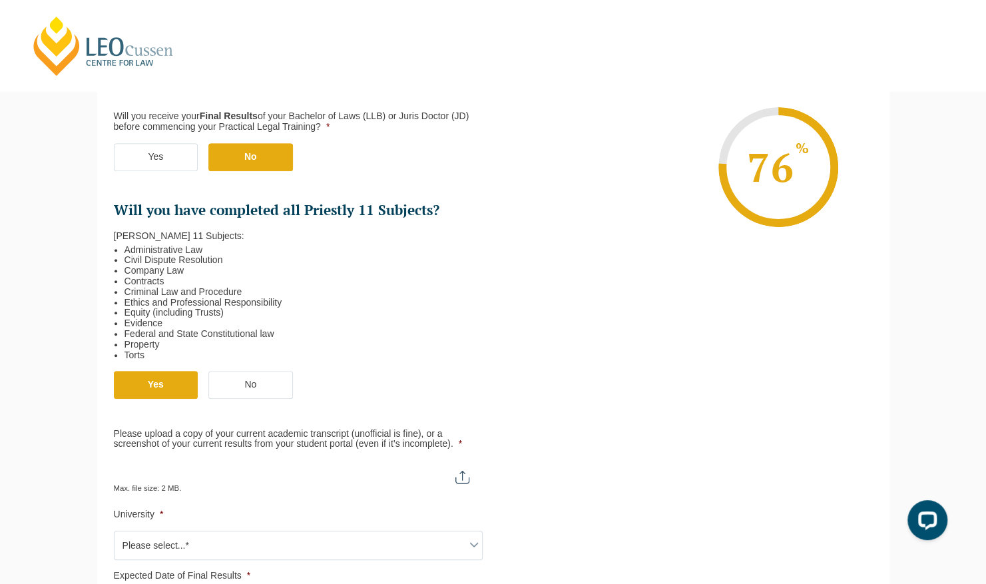
click at [469, 477] on input "Please upload a copy of your current academic transcript (unofficial is fine), …" at bounding box center [298, 471] width 369 height 23
click at [463, 465] on input "Please upload a copy of your current academic transcript (unofficial is fine), …" at bounding box center [298, 471] width 369 height 23
type input "C:\fakepath\Screenshot (58).png"
click at [232, 469] on input "Please upload a copy of your current academic transcript (unofficial is fine), …" at bounding box center [298, 471] width 369 height 23
click at [465, 472] on input "Please upload a copy of your current academic transcript (unofficial is fine), …" at bounding box center [298, 471] width 369 height 23
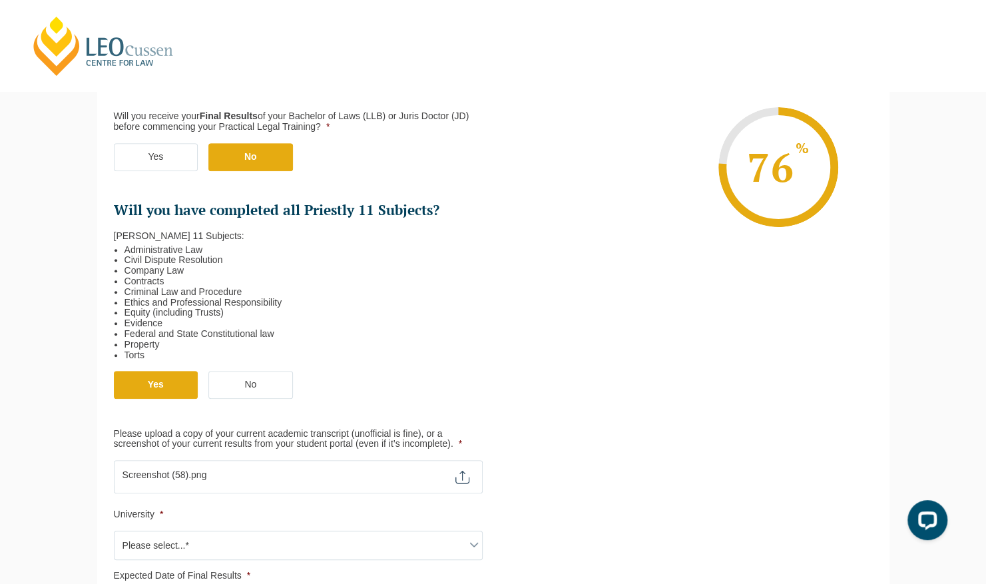
type input "C:\fakepath\Screenshot (59).png"
click at [403, 318] on li "Evidence" at bounding box center [299, 323] width 348 height 11
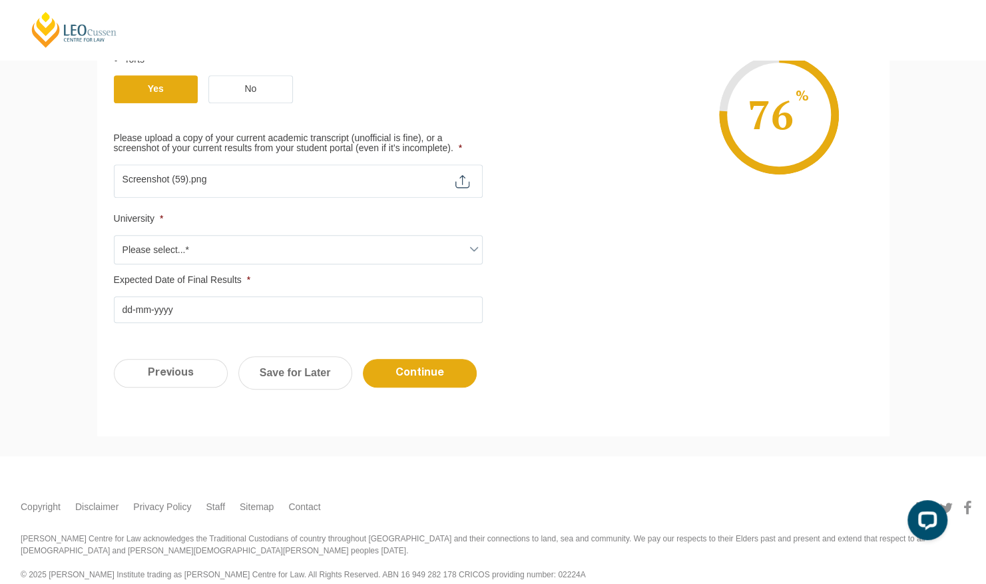
scroll to position [595, 0]
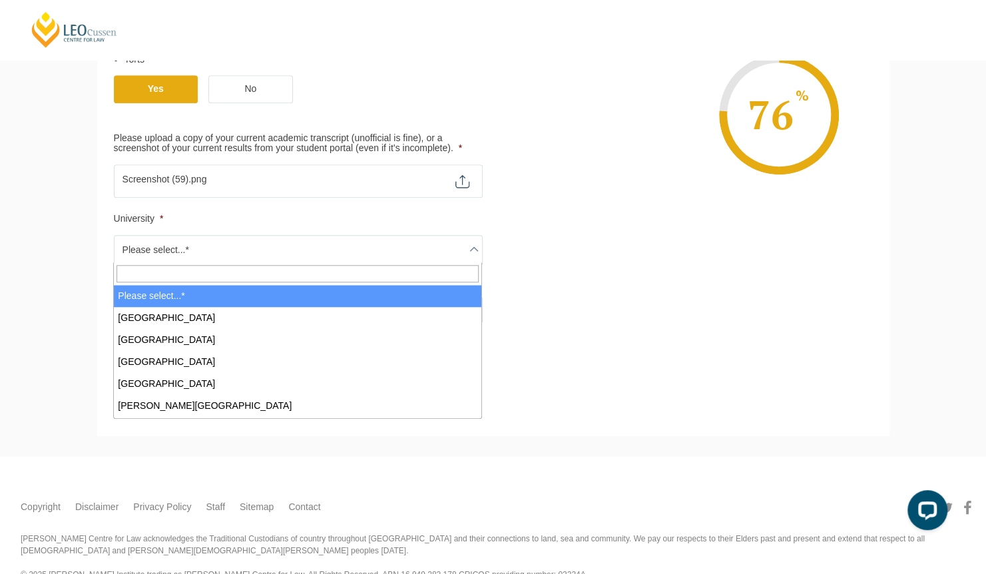
click at [250, 244] on span "Please select...*" at bounding box center [299, 250] width 368 height 28
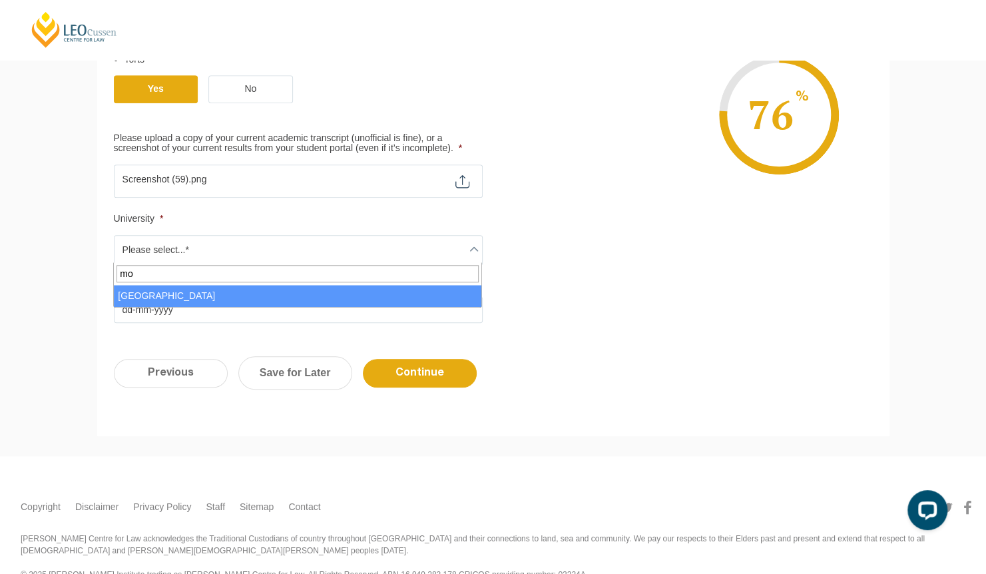
type input "mo"
select select "[GEOGRAPHIC_DATA]"
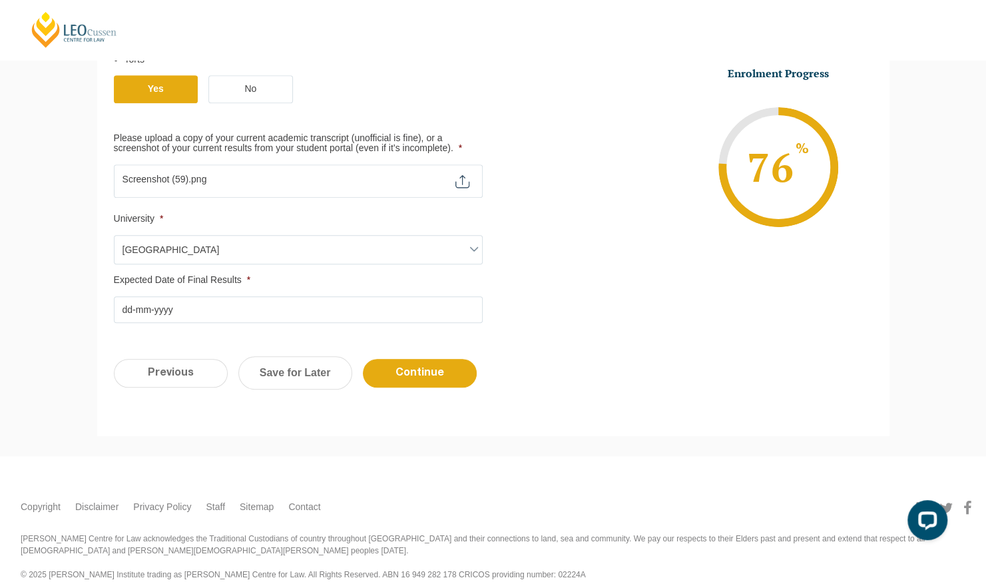
click at [127, 310] on input "Expected Date of Final Results *" at bounding box center [298, 309] width 369 height 27
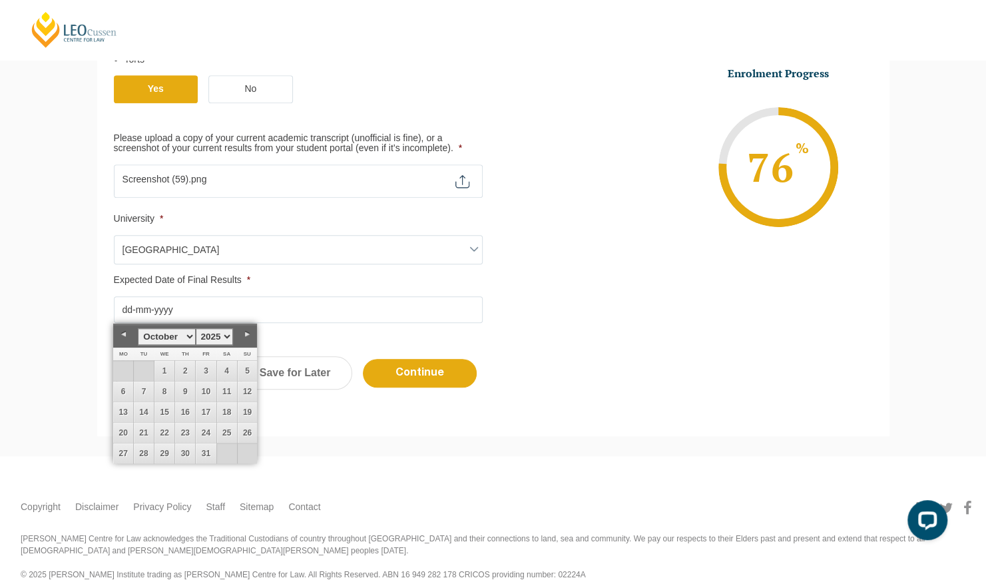
click at [188, 330] on select "January February March April May June July August September October November De…" at bounding box center [166, 336] width 57 height 17
click at [205, 335] on select "1925 1926 1927 1928 1929 1930 1931 1932 1933 1934 1935 1936 1937 1938 1939 1940…" at bounding box center [214, 336] width 37 height 17
click at [123, 387] on link "2" at bounding box center [123, 392] width 20 height 20
type input "02-03-2026"
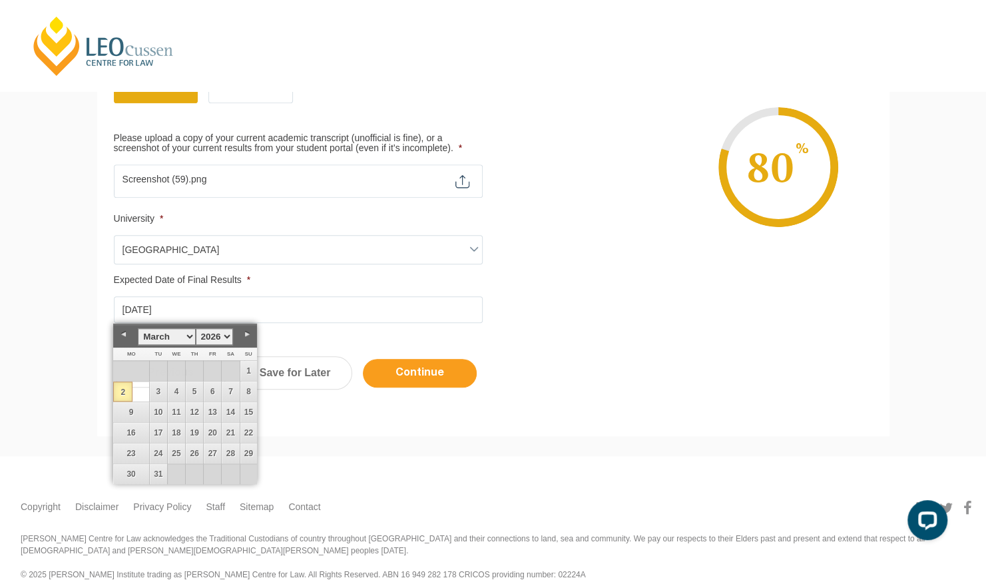
click at [424, 372] on input "Continue" at bounding box center [420, 373] width 114 height 29
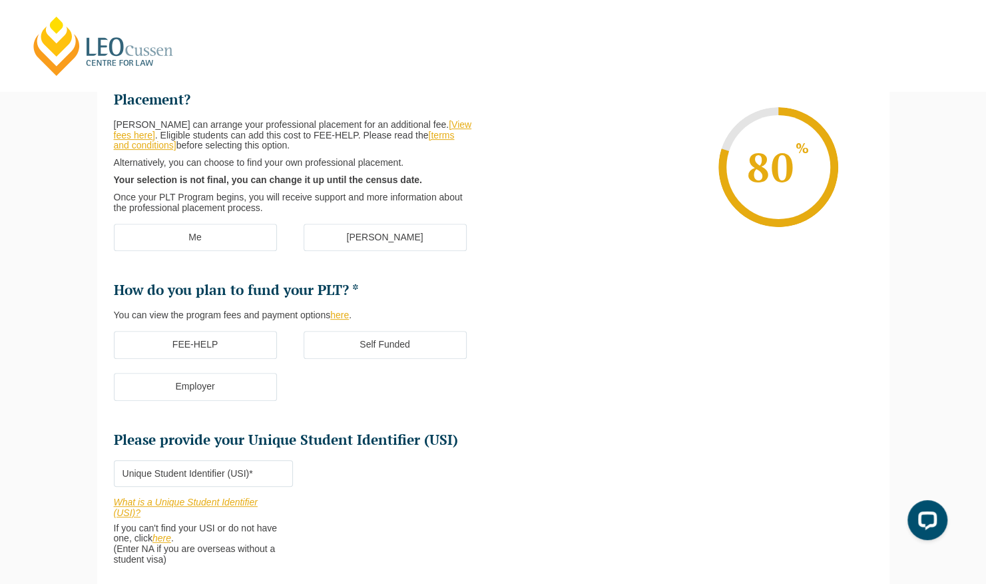
scroll to position [115, 0]
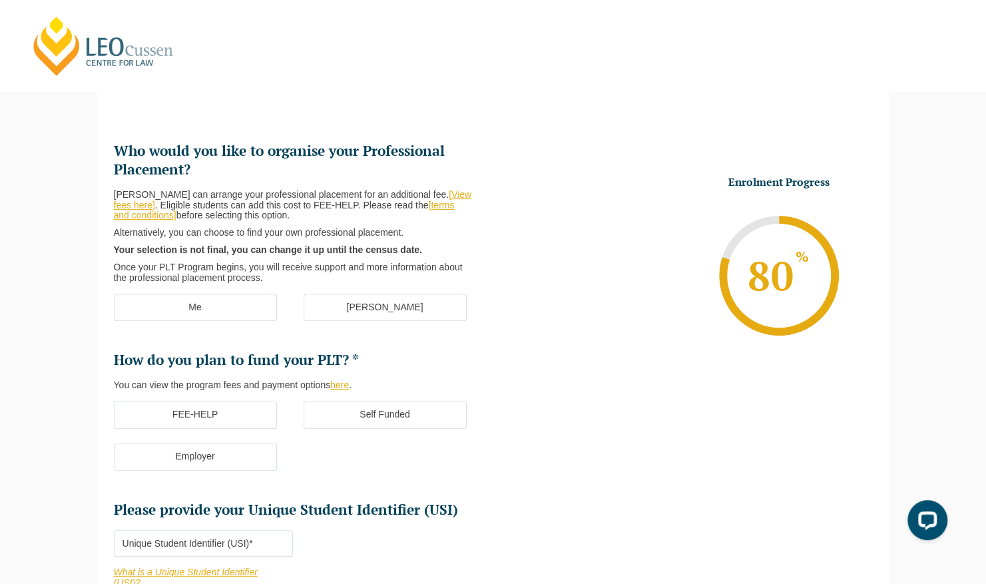
click at [222, 413] on label "FEE-HELP" at bounding box center [195, 415] width 163 height 28
click at [0, 0] on input "FEE-HELP" at bounding box center [0, 0] width 0 height 0
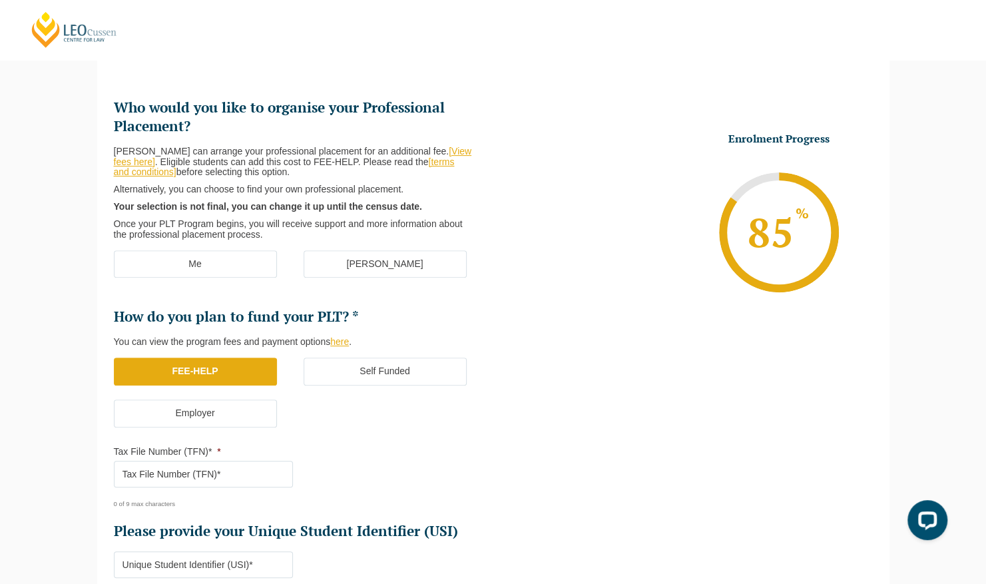
scroll to position [142, 0]
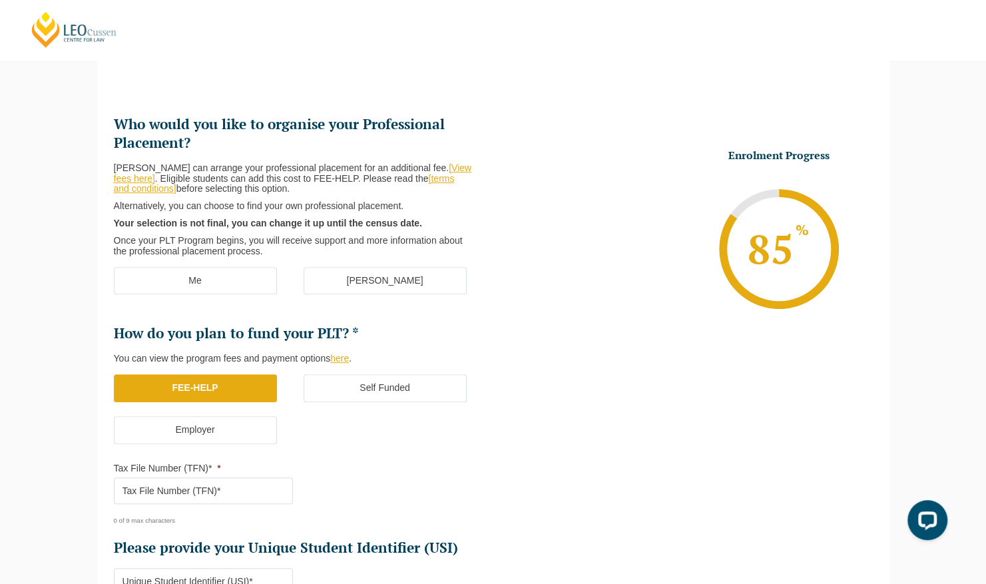
click at [413, 287] on label "[PERSON_NAME]" at bounding box center [385, 281] width 163 height 28
click at [0, 0] on input "[PERSON_NAME]" at bounding box center [0, 0] width 0 height 0
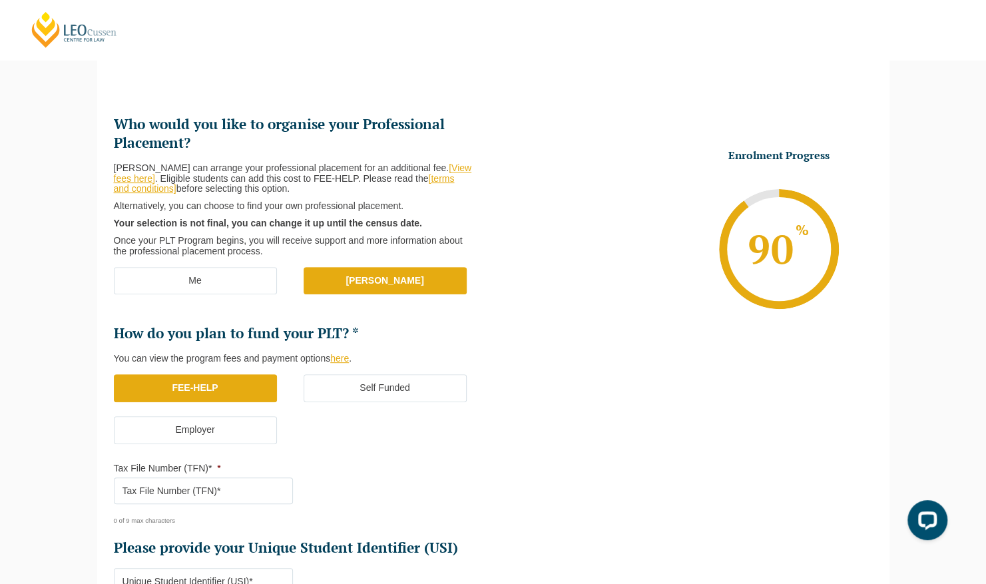
click at [232, 278] on label "Me" at bounding box center [195, 281] width 163 height 28
click at [0, 0] on input "Me" at bounding box center [0, 0] width 0 height 0
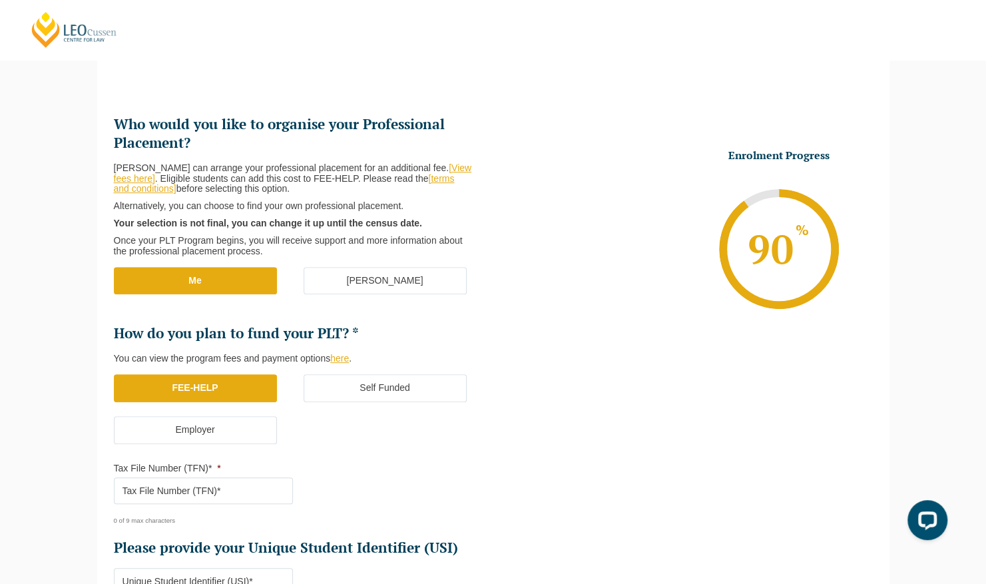
click at [330, 291] on label "[PERSON_NAME]" at bounding box center [385, 281] width 163 height 28
click at [0, 0] on input "[PERSON_NAME]" at bounding box center [0, 0] width 0 height 0
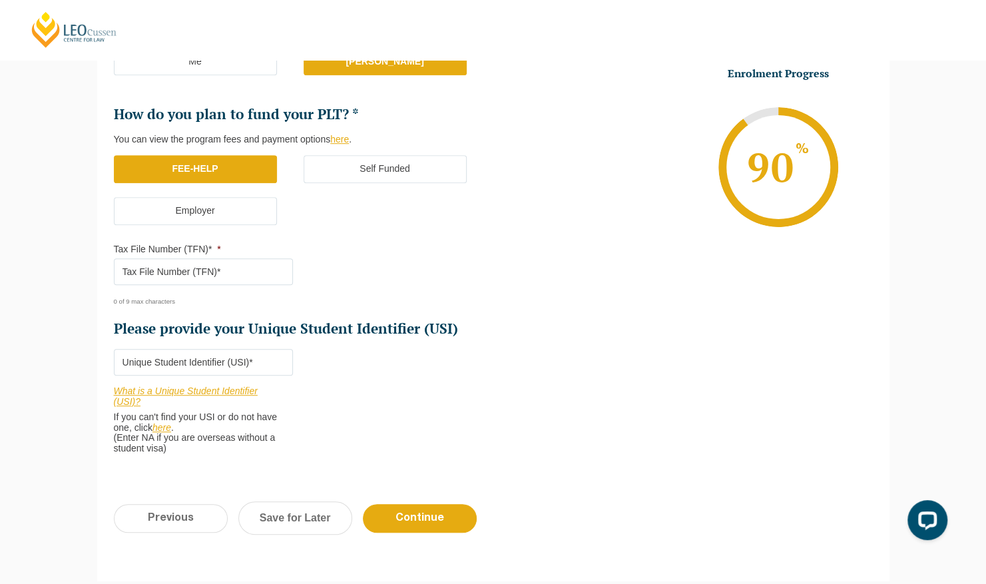
scroll to position [363, 0]
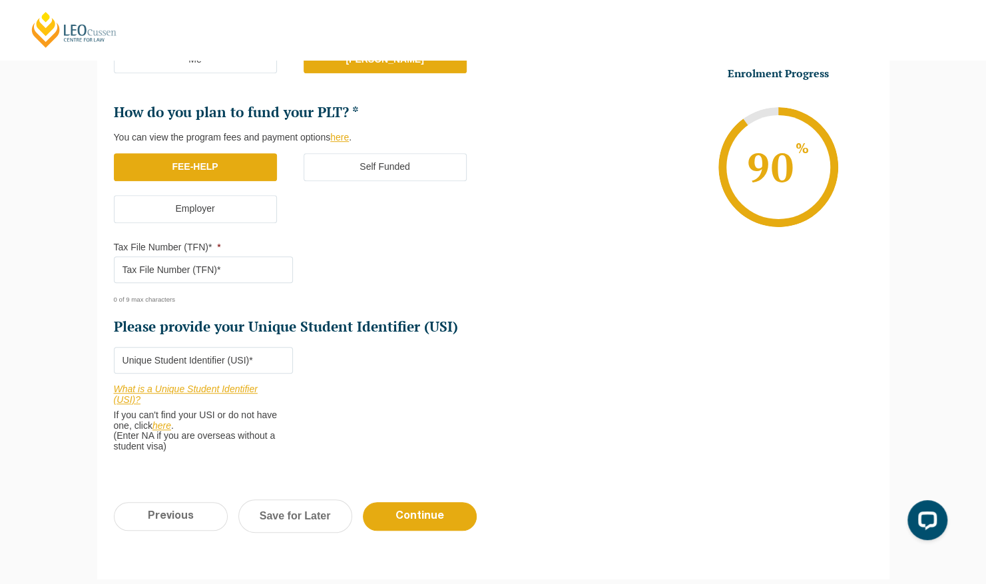
click at [177, 268] on input "Tax File Number (TFN)* *" at bounding box center [203, 269] width 179 height 27
type input "538340817"
click at [200, 348] on input "Please provide your Unique Student Identifier (USI) *" at bounding box center [203, 360] width 179 height 27
click at [175, 388] on link "What is a Unique Student Identifier (USI)?" at bounding box center [186, 394] width 144 height 21
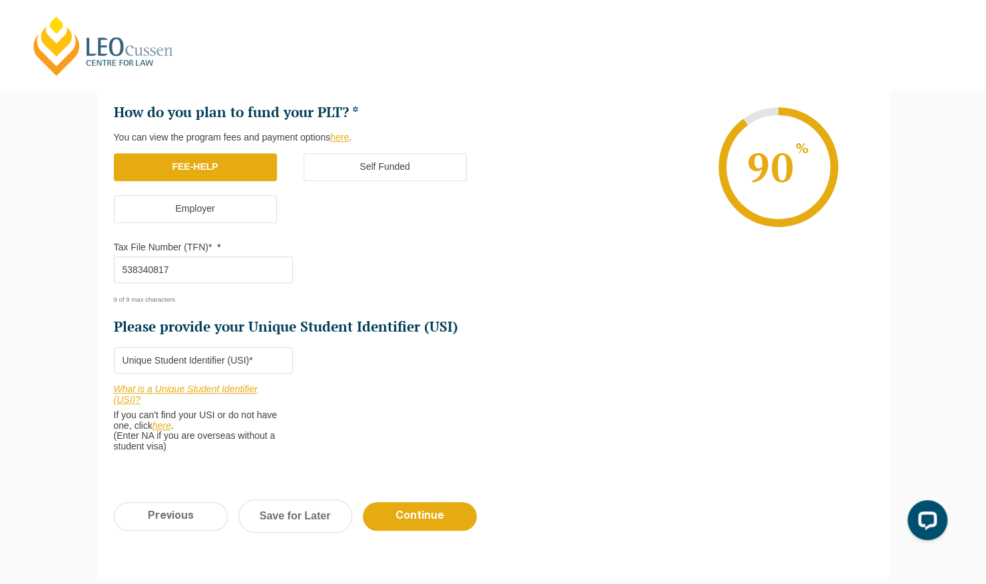
click at [165, 422] on link "here" at bounding box center [161, 425] width 19 height 11
click at [222, 354] on input "Please provide your Unique Student Identifier (USI) *" at bounding box center [203, 360] width 179 height 27
type input "RVZL86RXQW"
click at [407, 517] on input "Continue" at bounding box center [420, 516] width 114 height 29
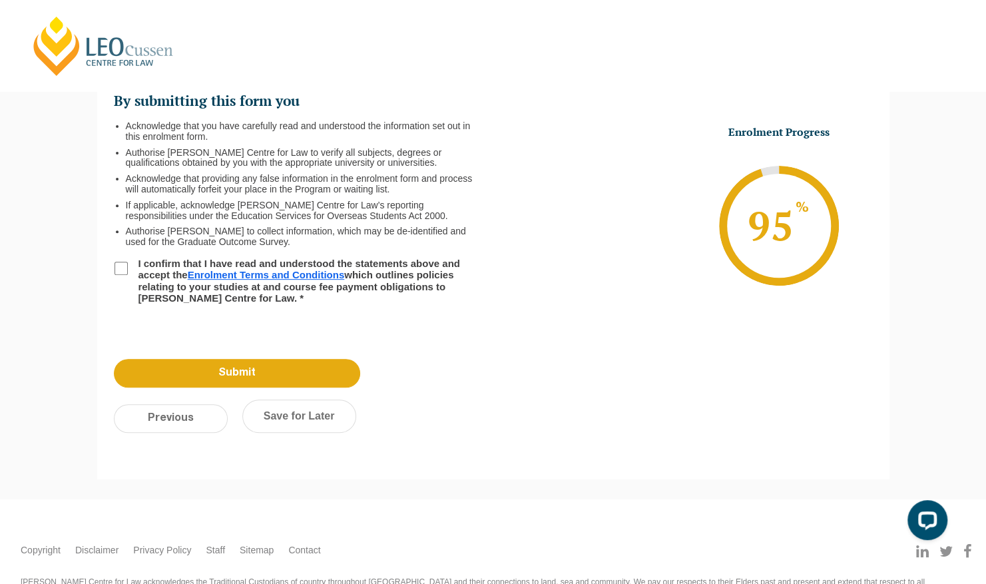
scroll to position [115, 0]
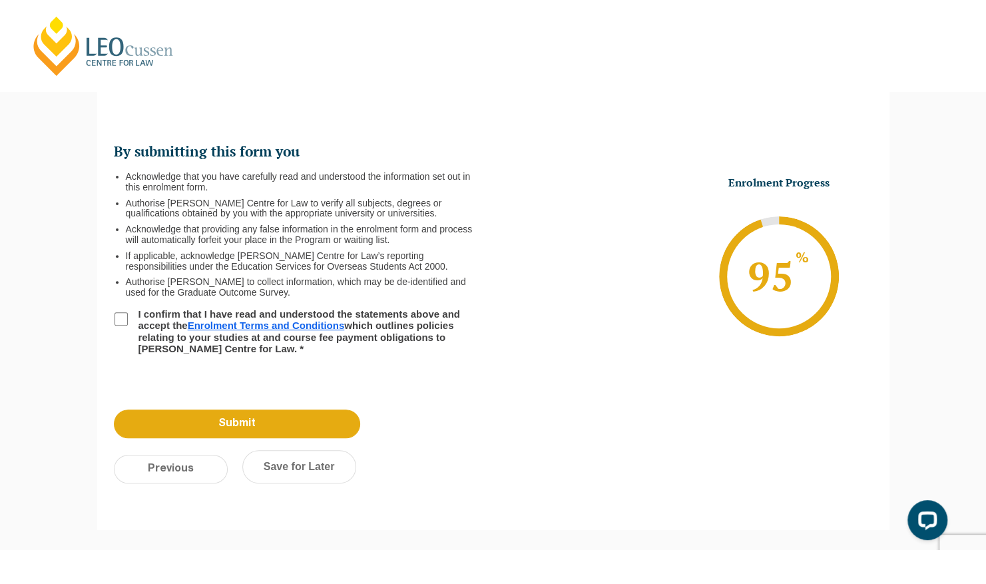
click at [120, 320] on input "I confirm that I have read and understood the statements above and accept the E…" at bounding box center [121, 318] width 13 height 13
checkbox input "true"
click at [238, 428] on input "Submit" at bounding box center [237, 423] width 246 height 29
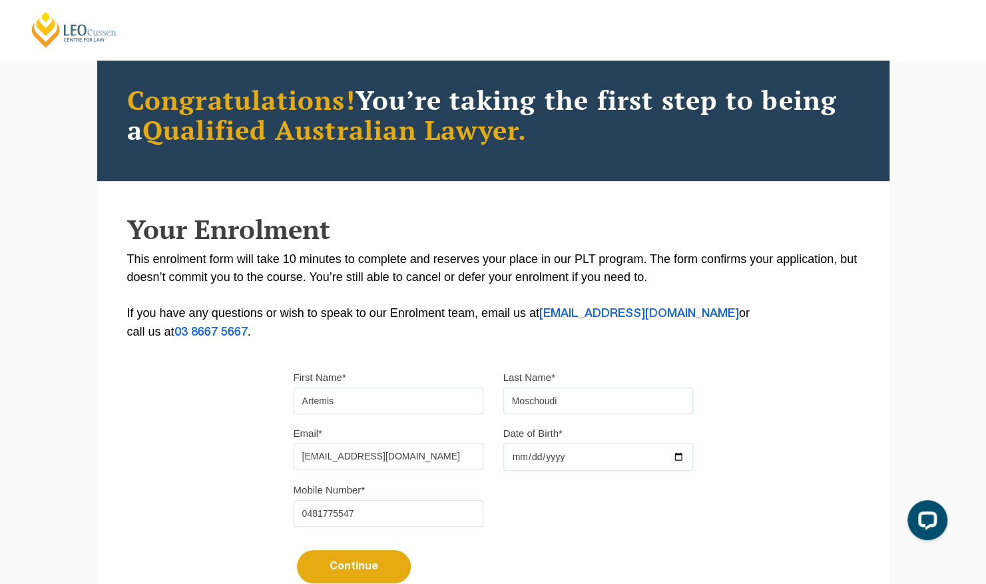
scroll to position [89, 0]
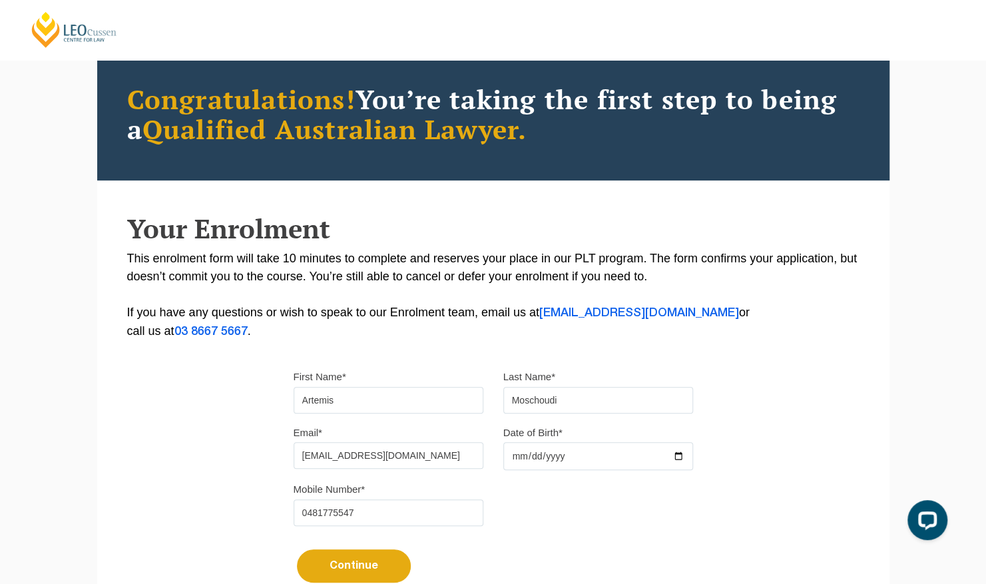
click at [338, 560] on button "Continue" at bounding box center [354, 565] width 114 height 33
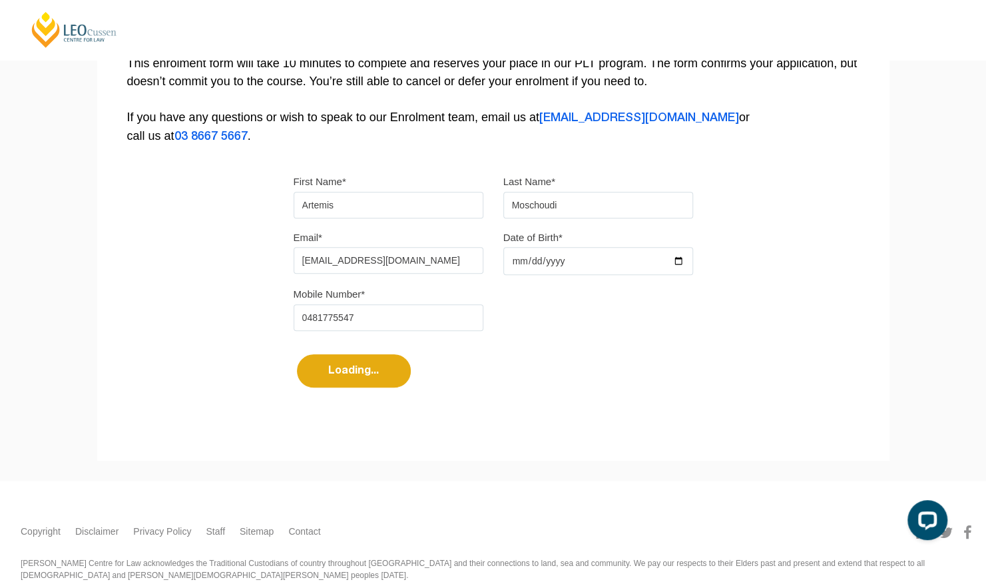
select select "Online Full Time Learning"
select select "National ([GEOGRAPHIC_DATA]/[GEOGRAPHIC_DATA], [GEOGRAPHIC_DATA], [GEOGRAPHIC_D…"
select select
select select "[DATE] ([DATE] to [DATE])"
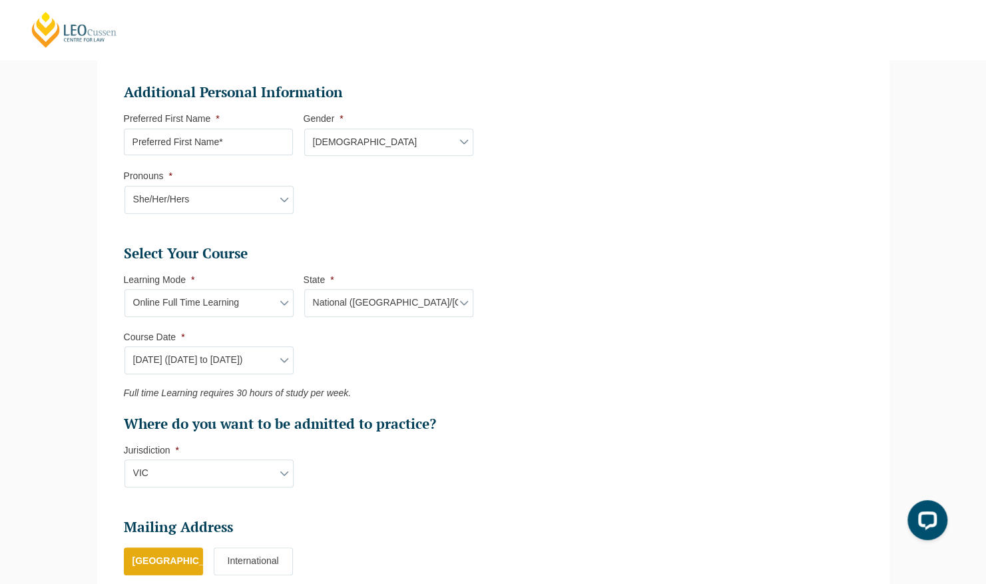
scroll to position [428, 0]
click at [233, 298] on select "Learning Mode* Online Full Time Learning Online Part Time Learning Blended Full…" at bounding box center [209, 302] width 169 height 28
click at [427, 370] on ul "Select Your Course This field is hidden when viewing the form Only for Flinder …" at bounding box center [304, 337] width 360 height 189
click at [276, 353] on select "Course Date* [DATE] ([DATE] to [DATE]) [DATE] ([DATE] to [DATE]) [DATE] ([DATE]…" at bounding box center [209, 359] width 169 height 28
